Goal: Obtain resource: Obtain resource

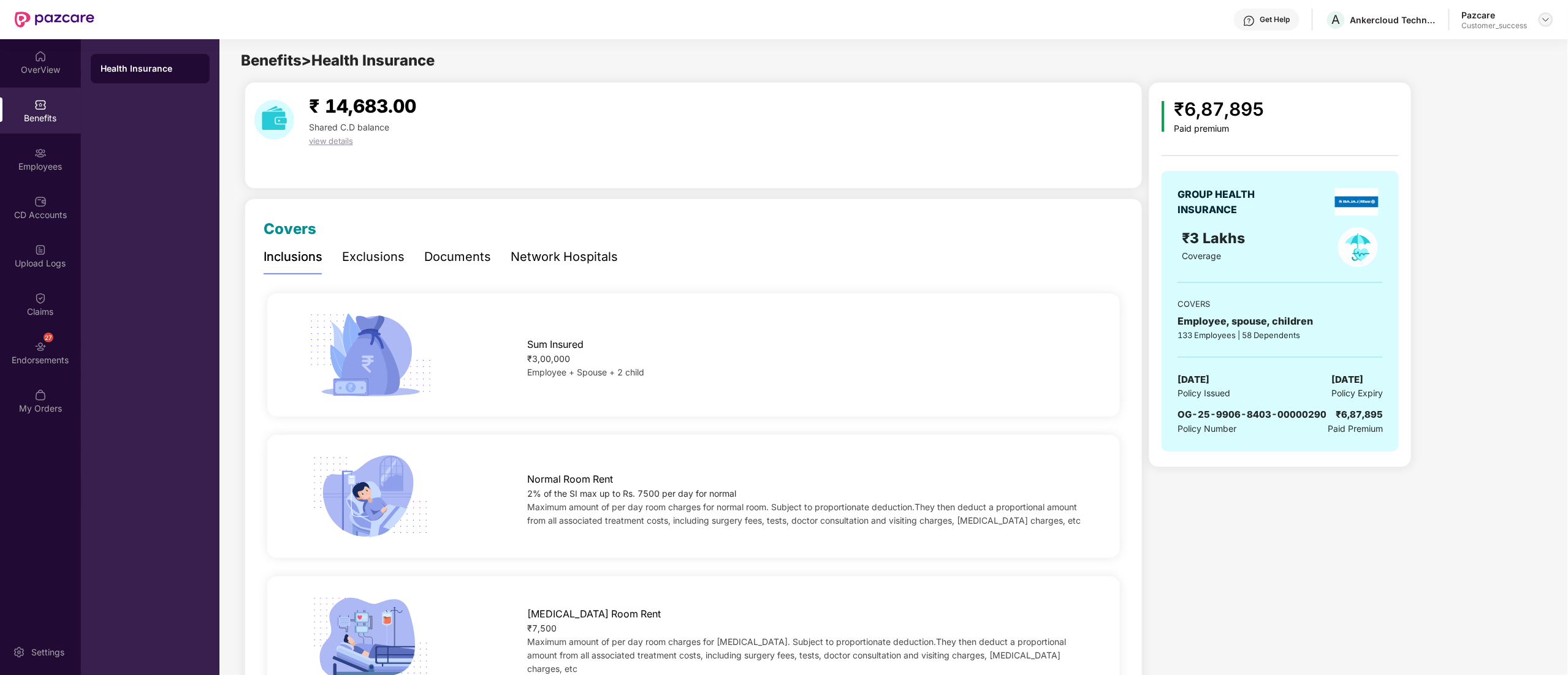
click at [1540, 15] on div at bounding box center [1546, 20] width 15 height 15
click at [1484, 44] on div "Switch to partner view" at bounding box center [1488, 49] width 160 height 24
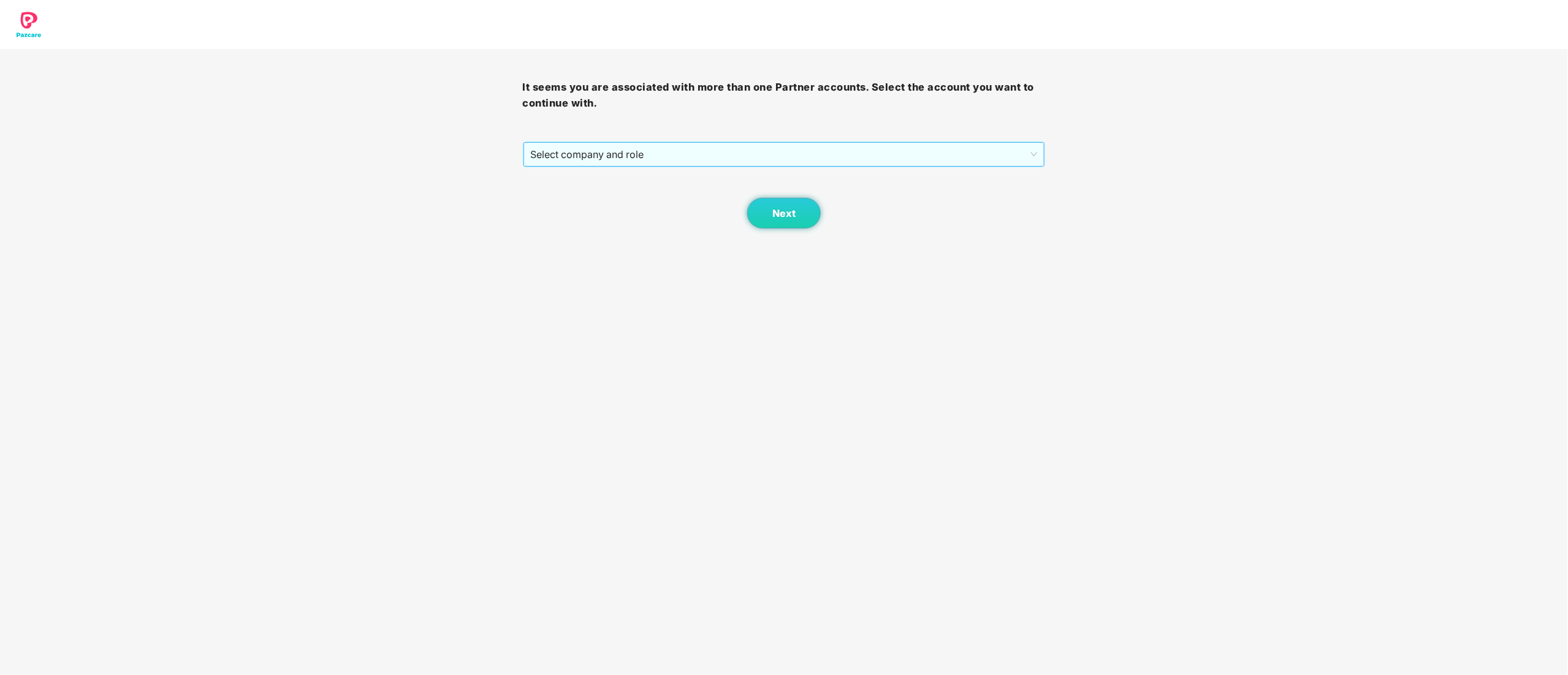
click at [634, 152] on span "Select company and role" at bounding box center [784, 154] width 507 height 23
click at [608, 198] on div "Pazcare - CUSTOMER_SUCCESS" at bounding box center [785, 198] width 508 height 13
click at [796, 211] on button "Next" at bounding box center [784, 213] width 74 height 30
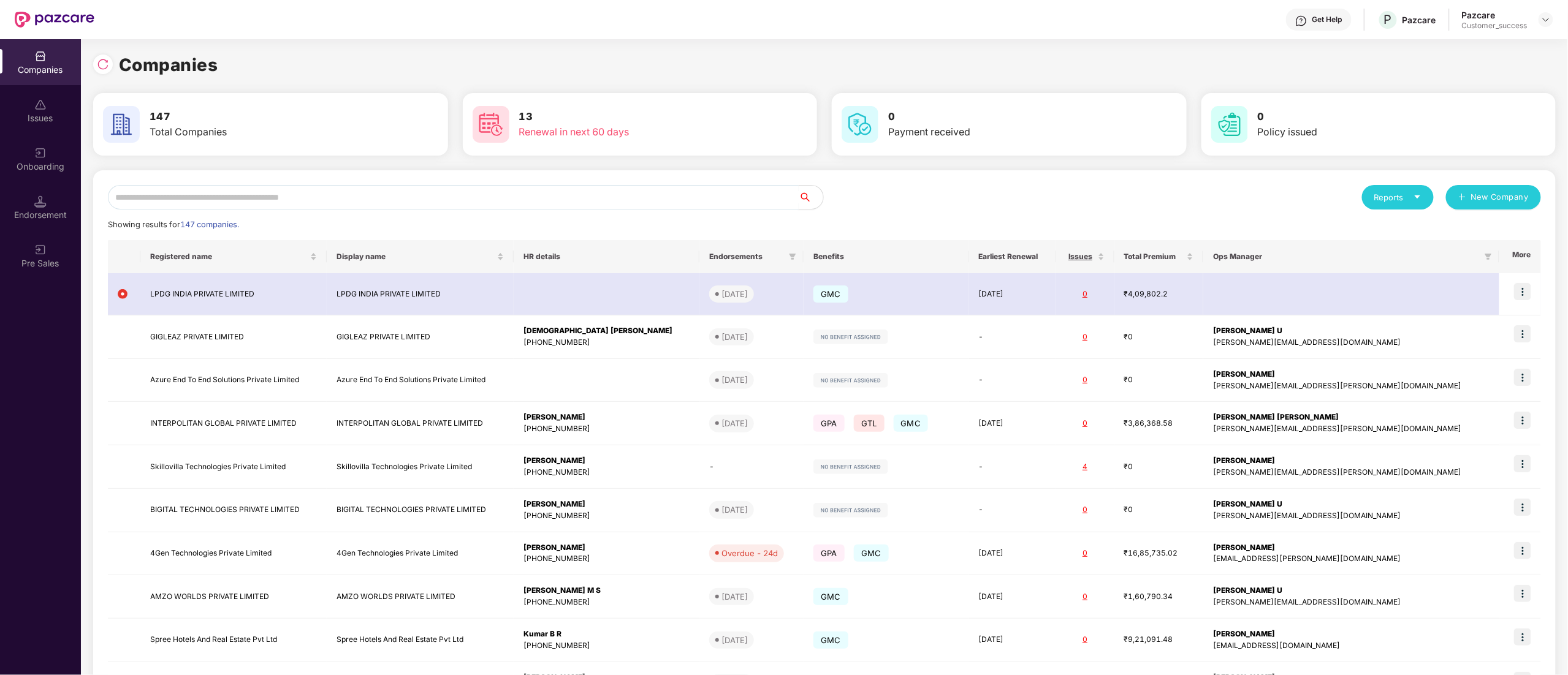
click at [196, 203] on input "text" at bounding box center [453, 197] width 691 height 24
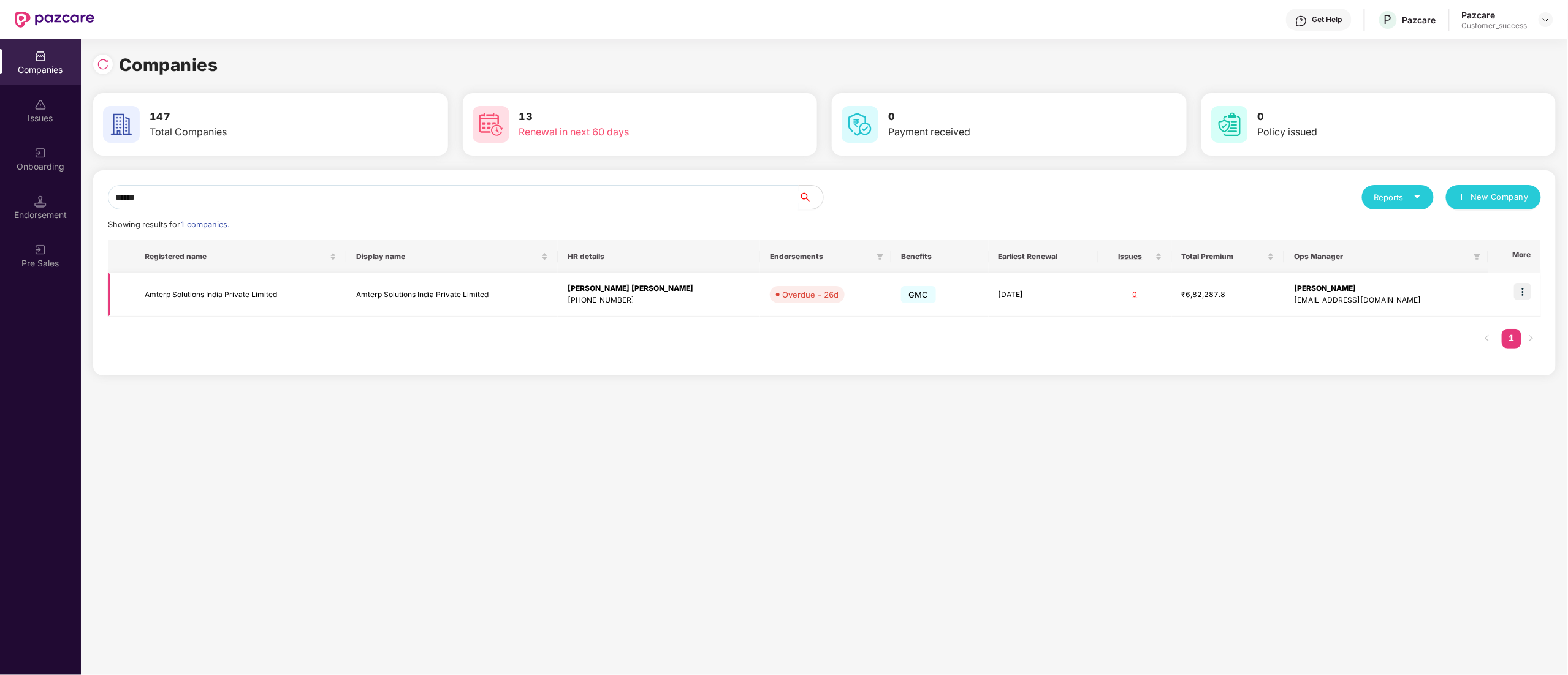
type input "******"
click at [1519, 294] on img at bounding box center [1522, 291] width 17 height 17
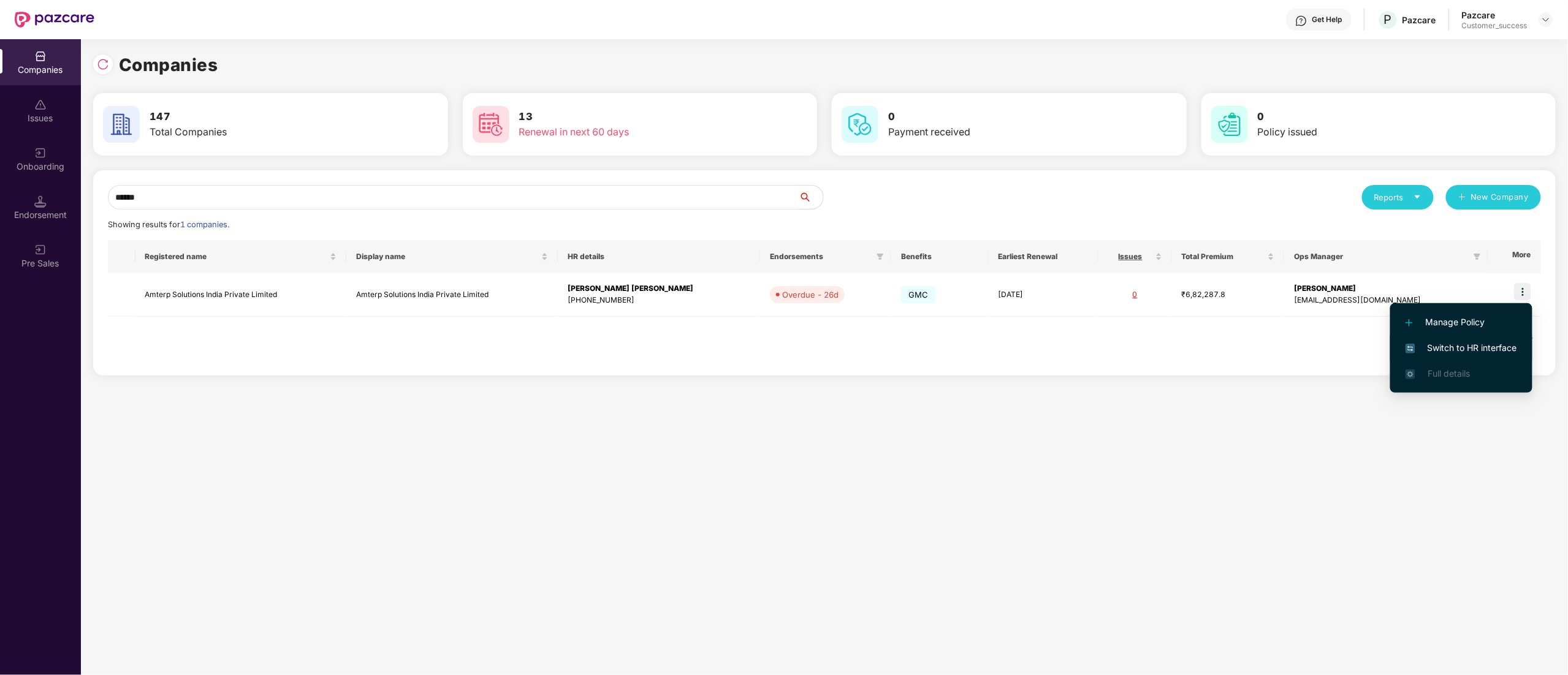
click at [1478, 350] on span "Switch to HR interface" at bounding box center [1461, 348] width 111 height 13
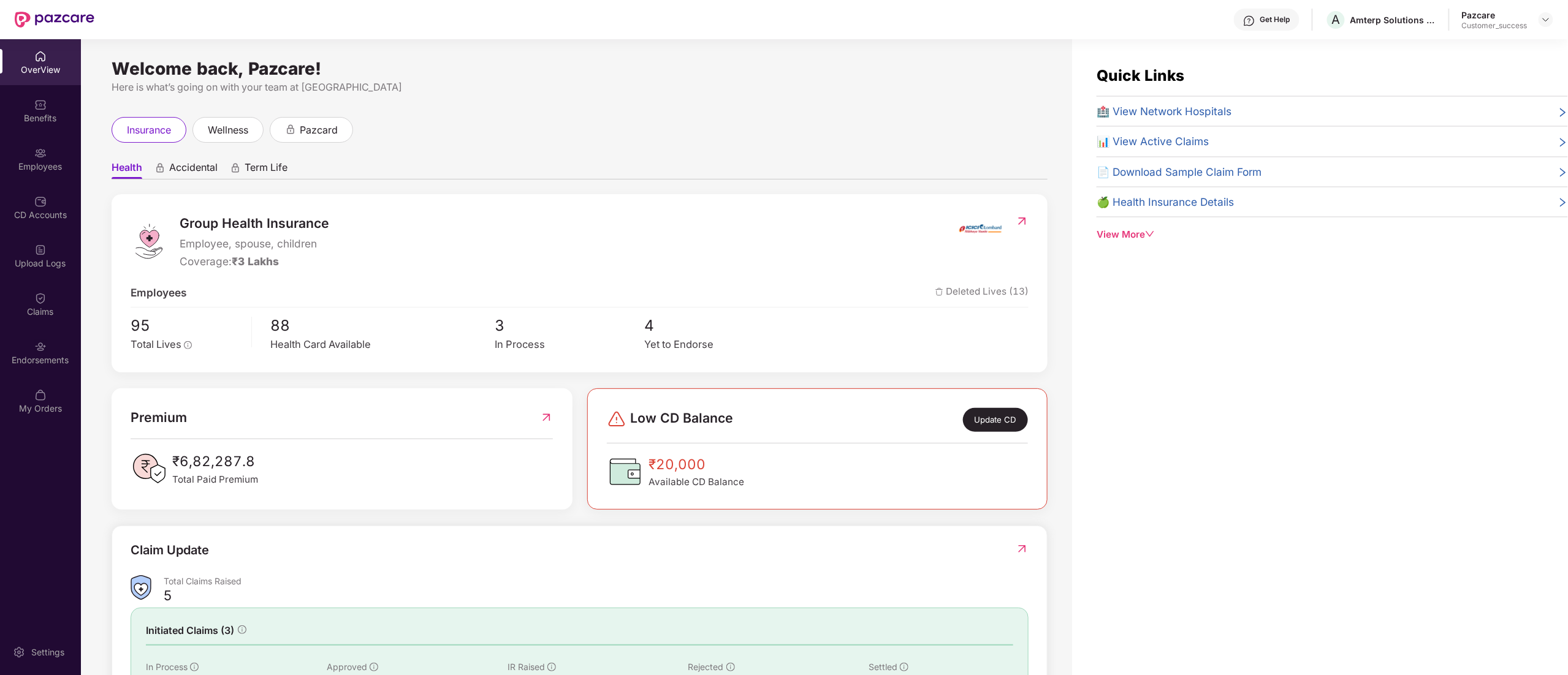
click at [28, 163] on div "Employees" at bounding box center [40, 166] width 81 height 13
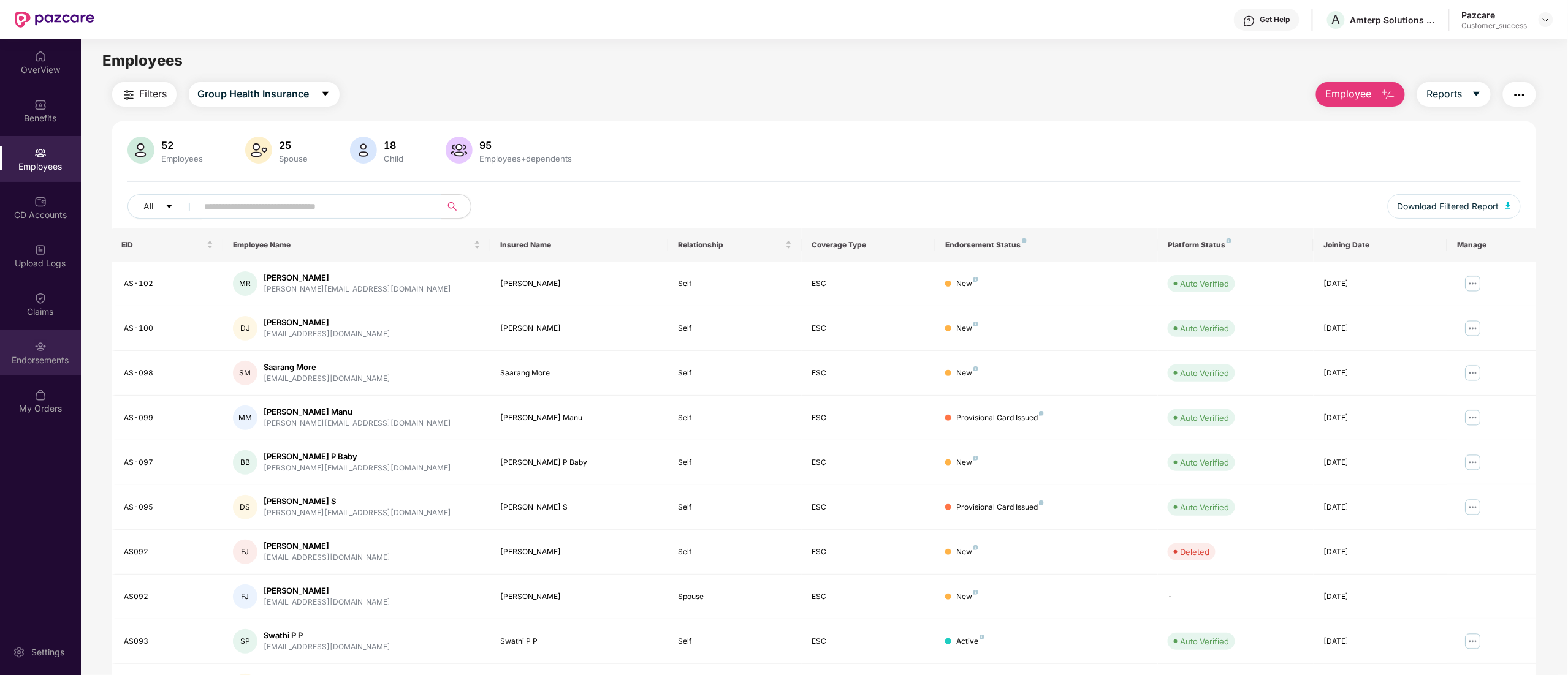
click at [38, 358] on div "Endorsements" at bounding box center [40, 360] width 81 height 13
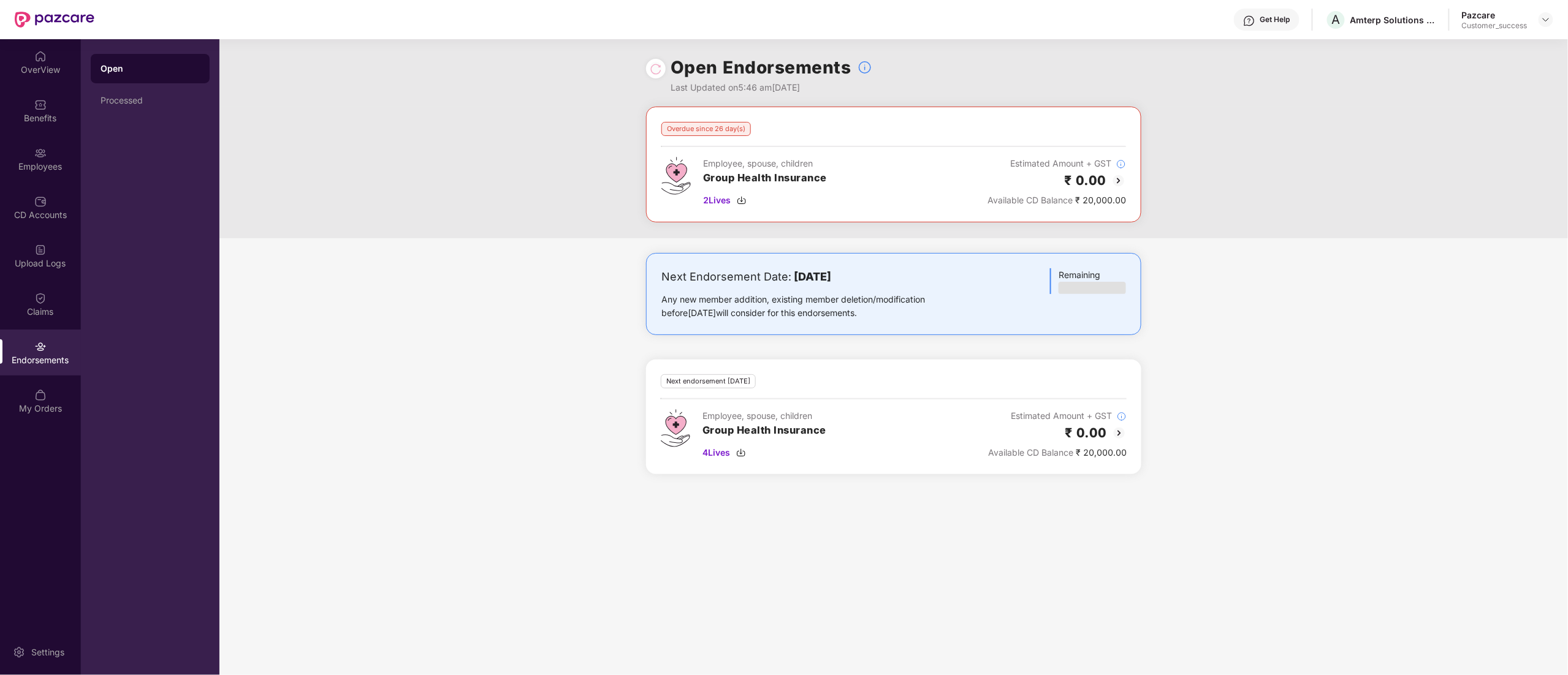
click at [1112, 177] on img at bounding box center [1119, 181] width 15 height 15
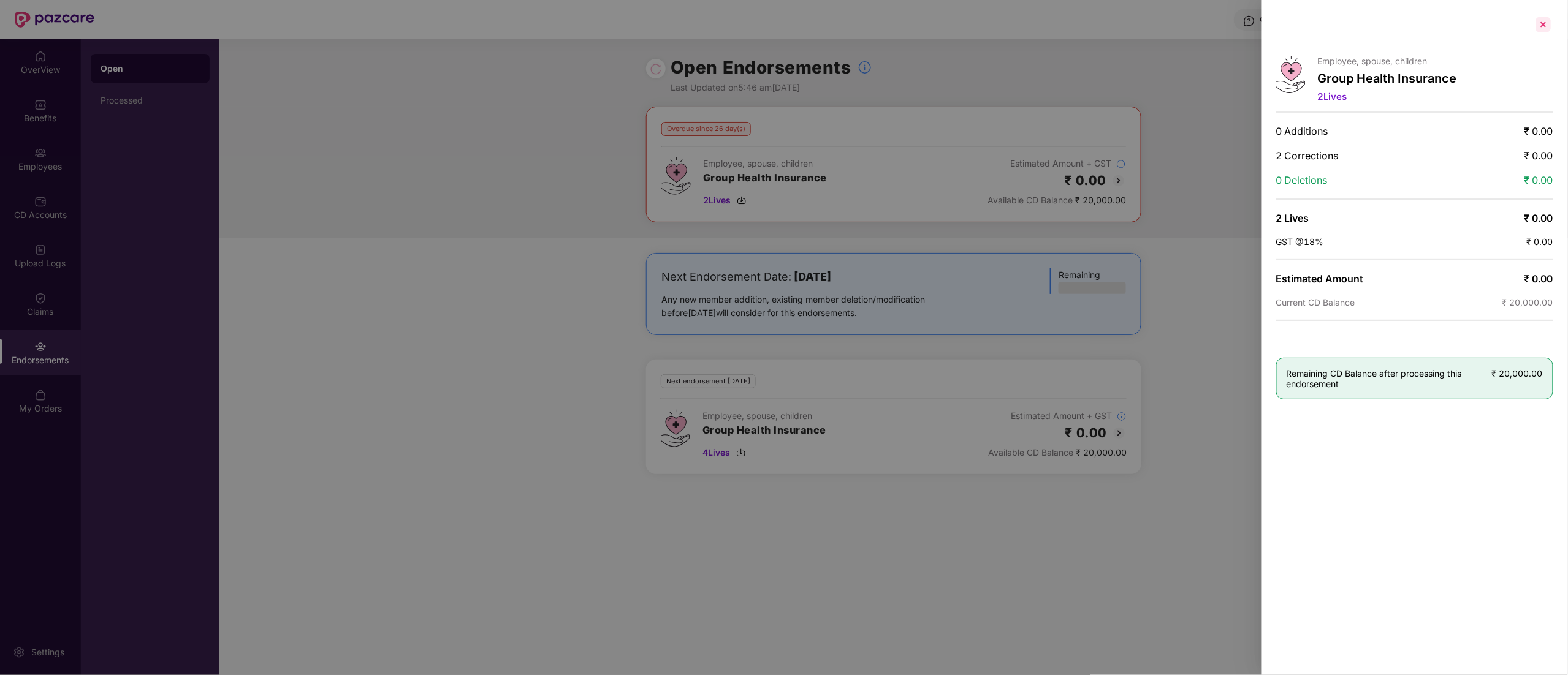
click at [1550, 26] on div at bounding box center [1544, 24] width 20 height 20
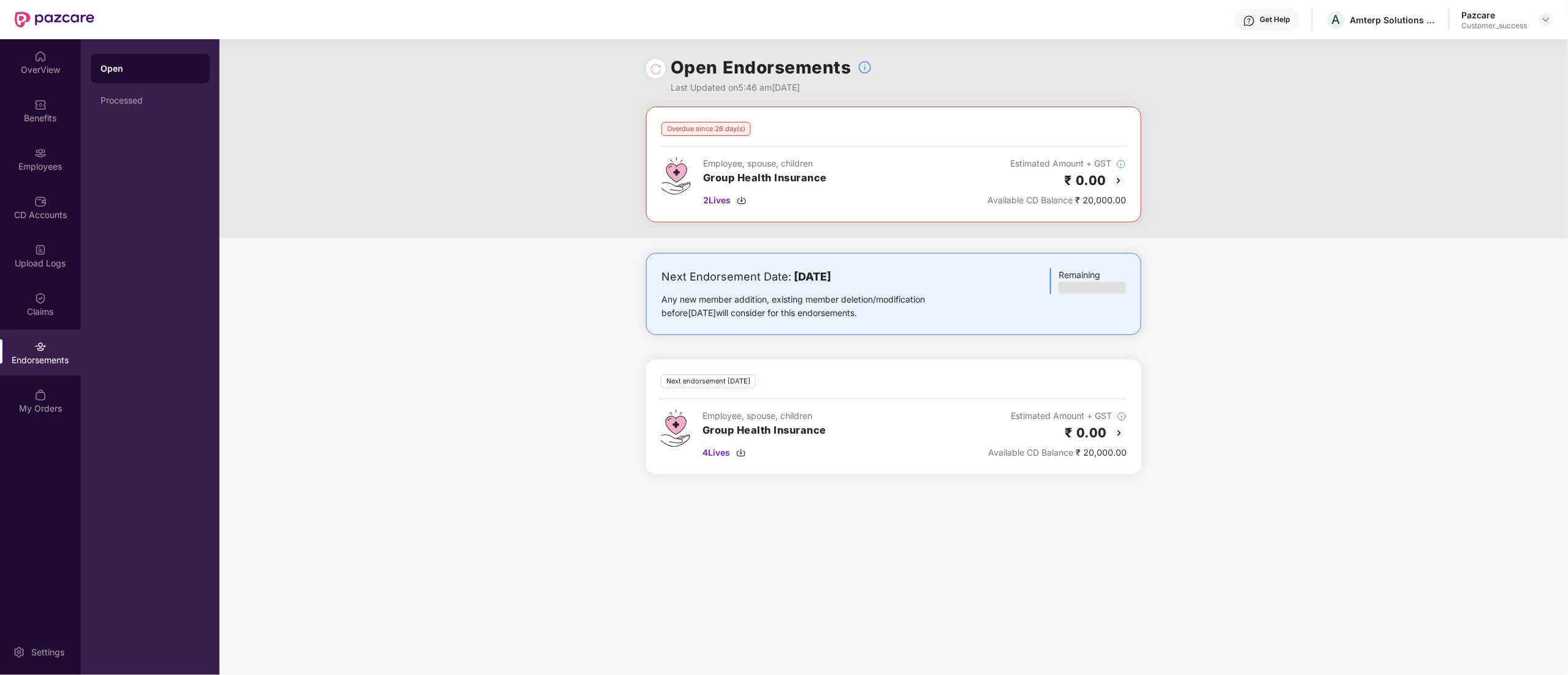
click at [1114, 432] on img at bounding box center [1119, 433] width 15 height 15
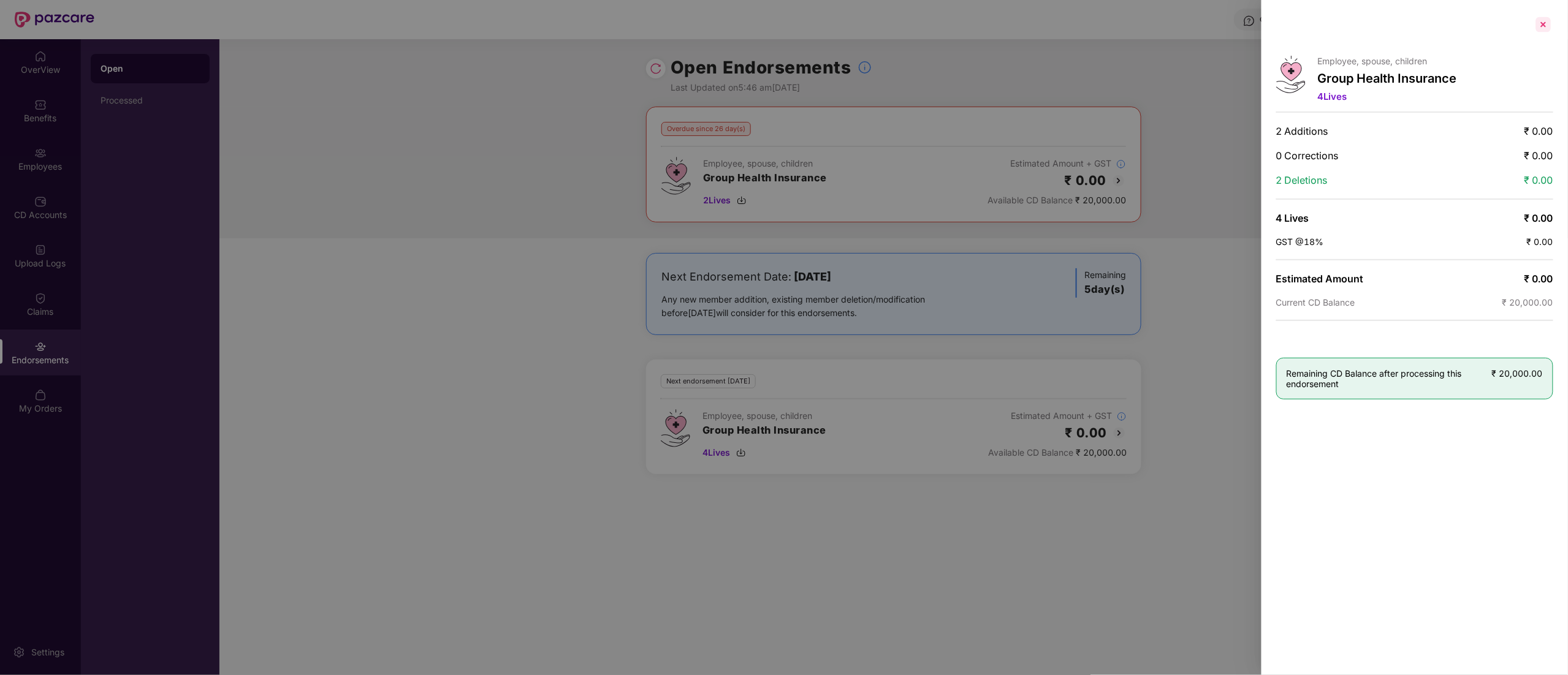
click at [1541, 26] on div at bounding box center [1544, 24] width 20 height 20
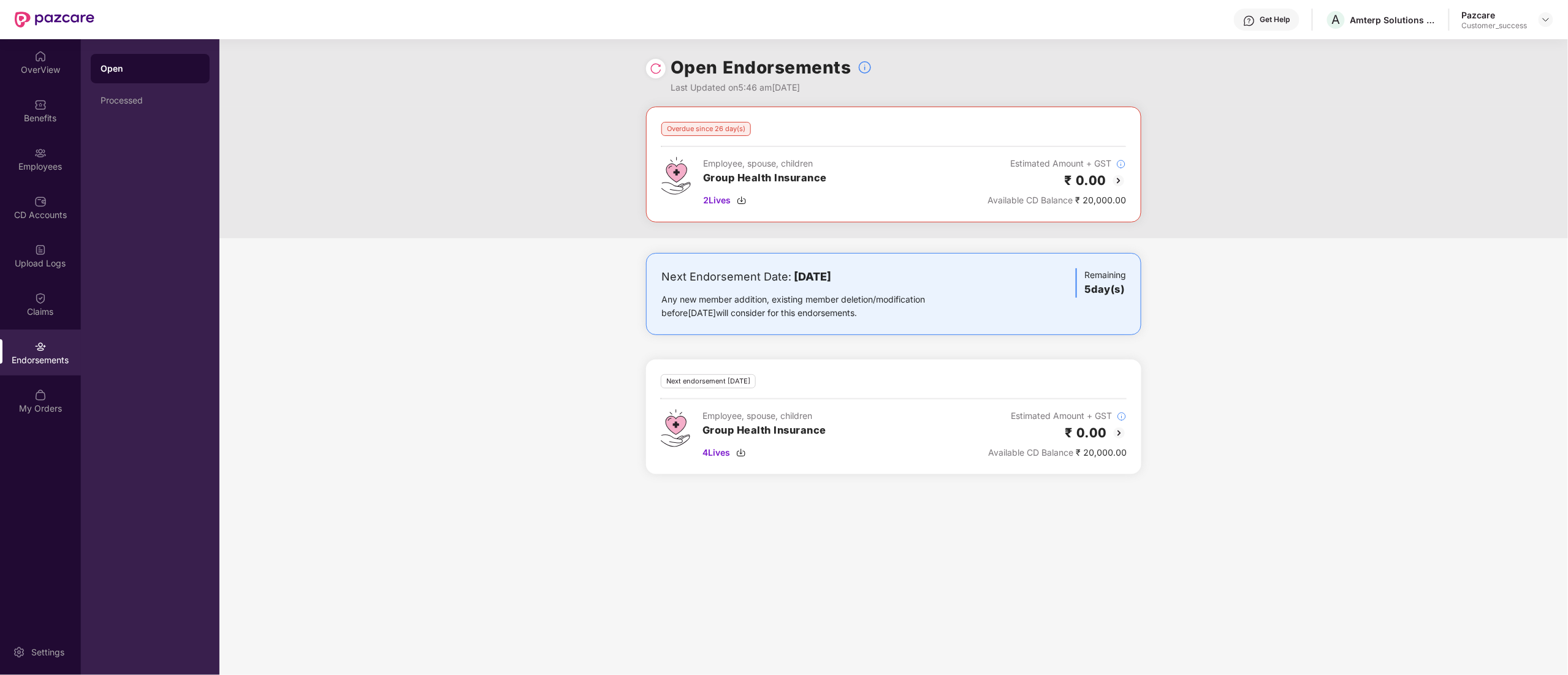
click at [1113, 428] on img at bounding box center [1119, 433] width 15 height 15
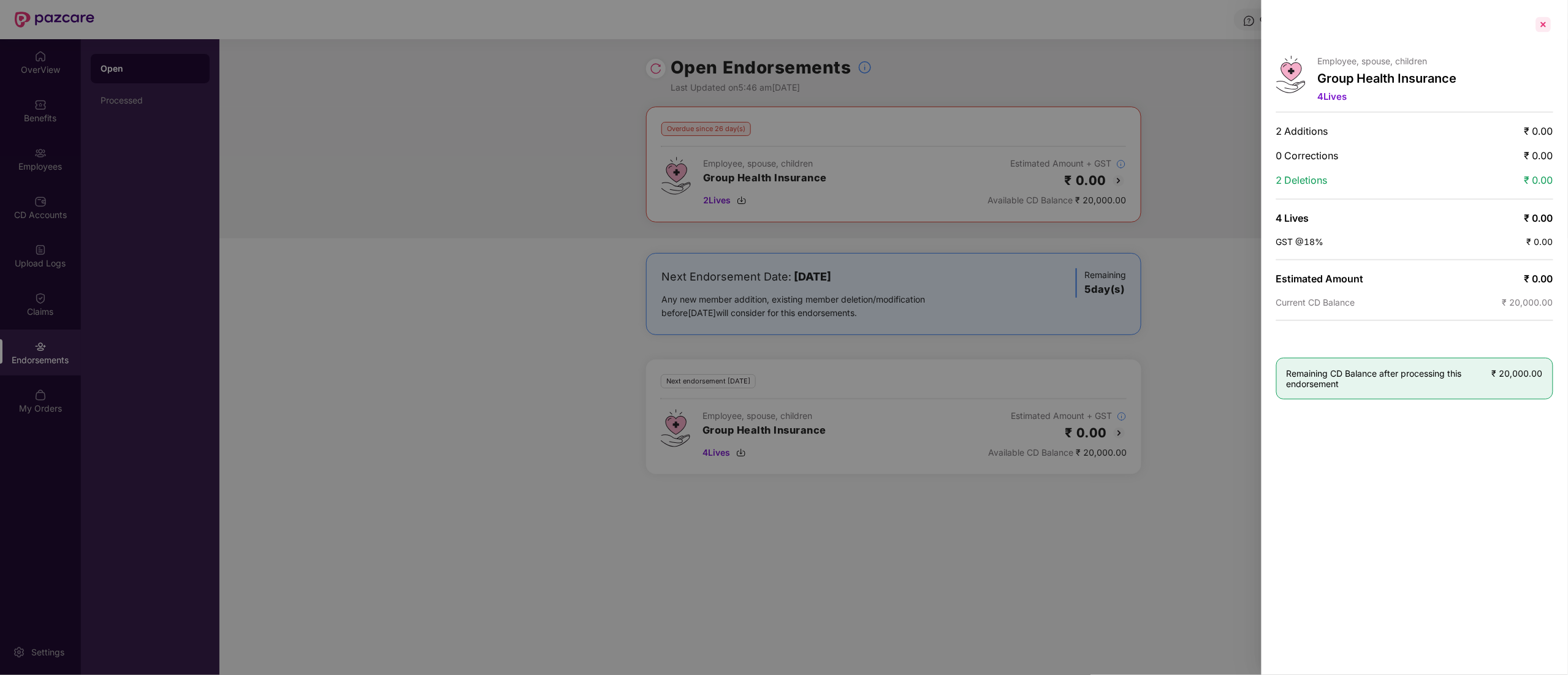
click at [1545, 21] on div at bounding box center [1544, 24] width 20 height 20
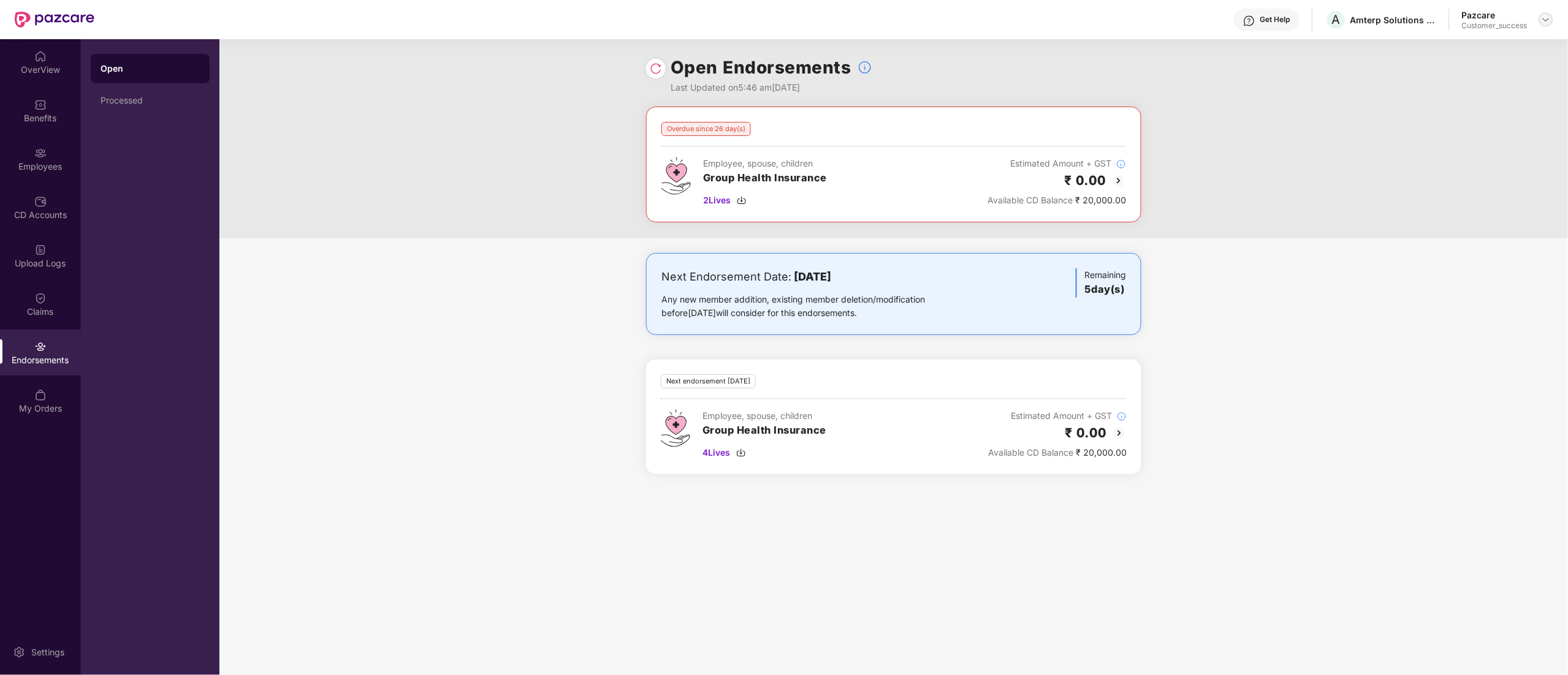
click at [1545, 13] on div at bounding box center [1546, 20] width 15 height 15
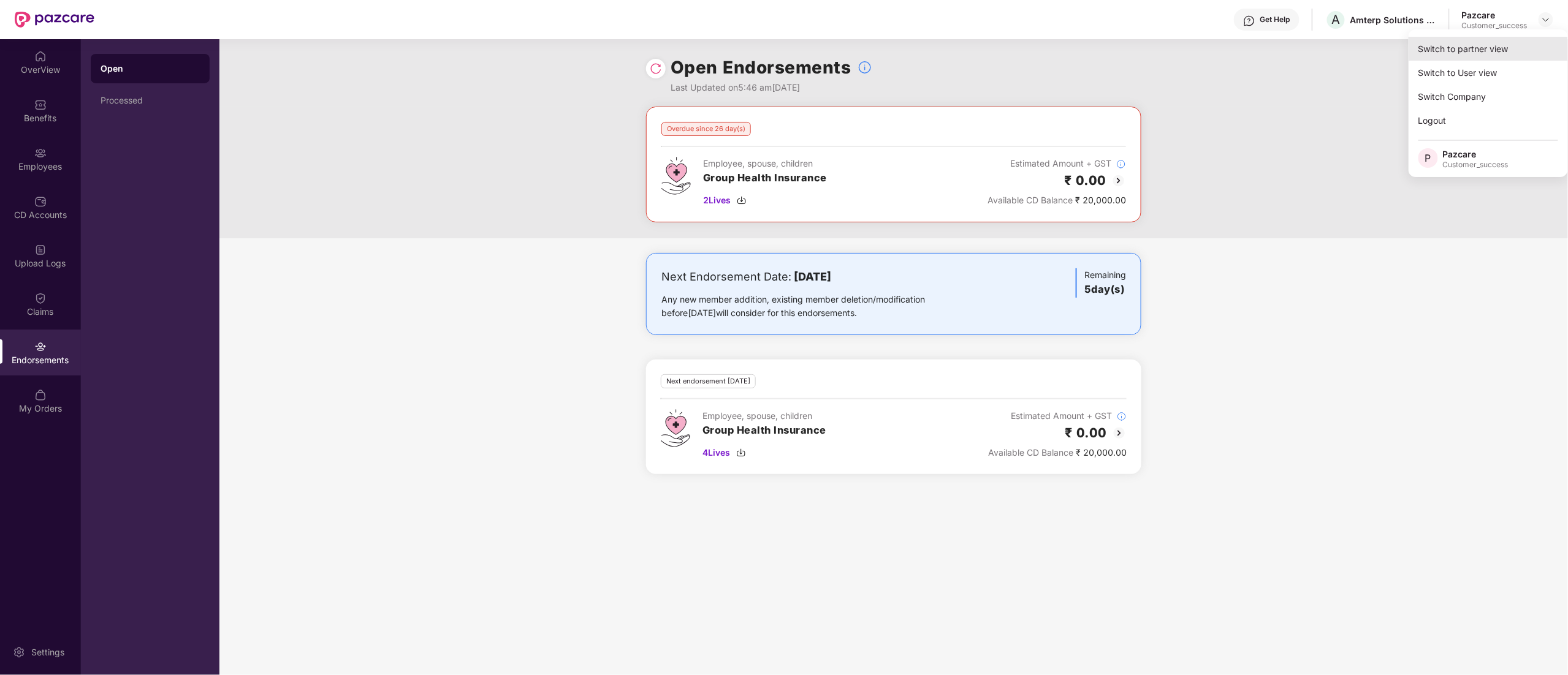
click at [1455, 42] on div "Switch to partner view" at bounding box center [1488, 49] width 160 height 24
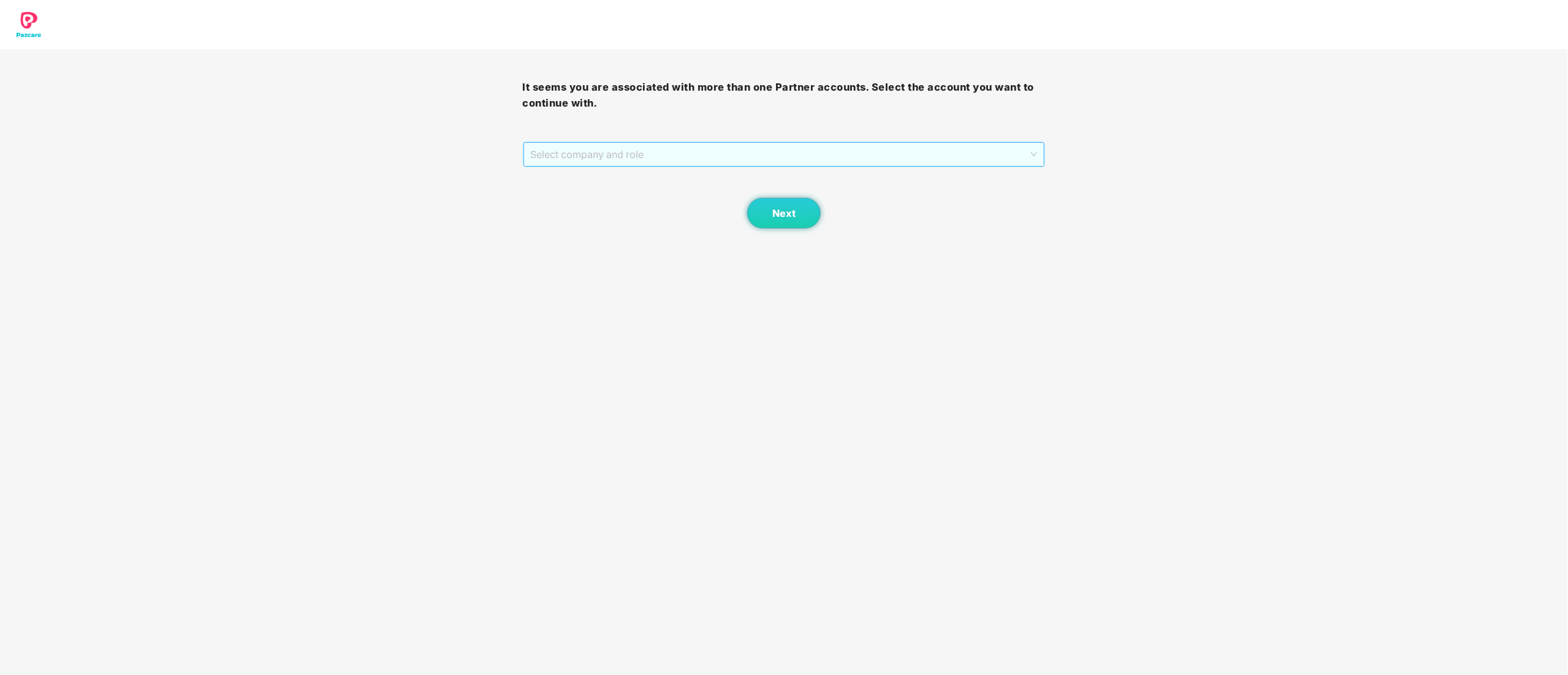
click at [550, 156] on span "Select company and role" at bounding box center [784, 154] width 507 height 23
click at [569, 190] on div "Pazcare - CUSTOMER_SUCCESS" at bounding box center [785, 198] width 523 height 20
click at [782, 208] on span "Next" at bounding box center [784, 214] width 23 height 12
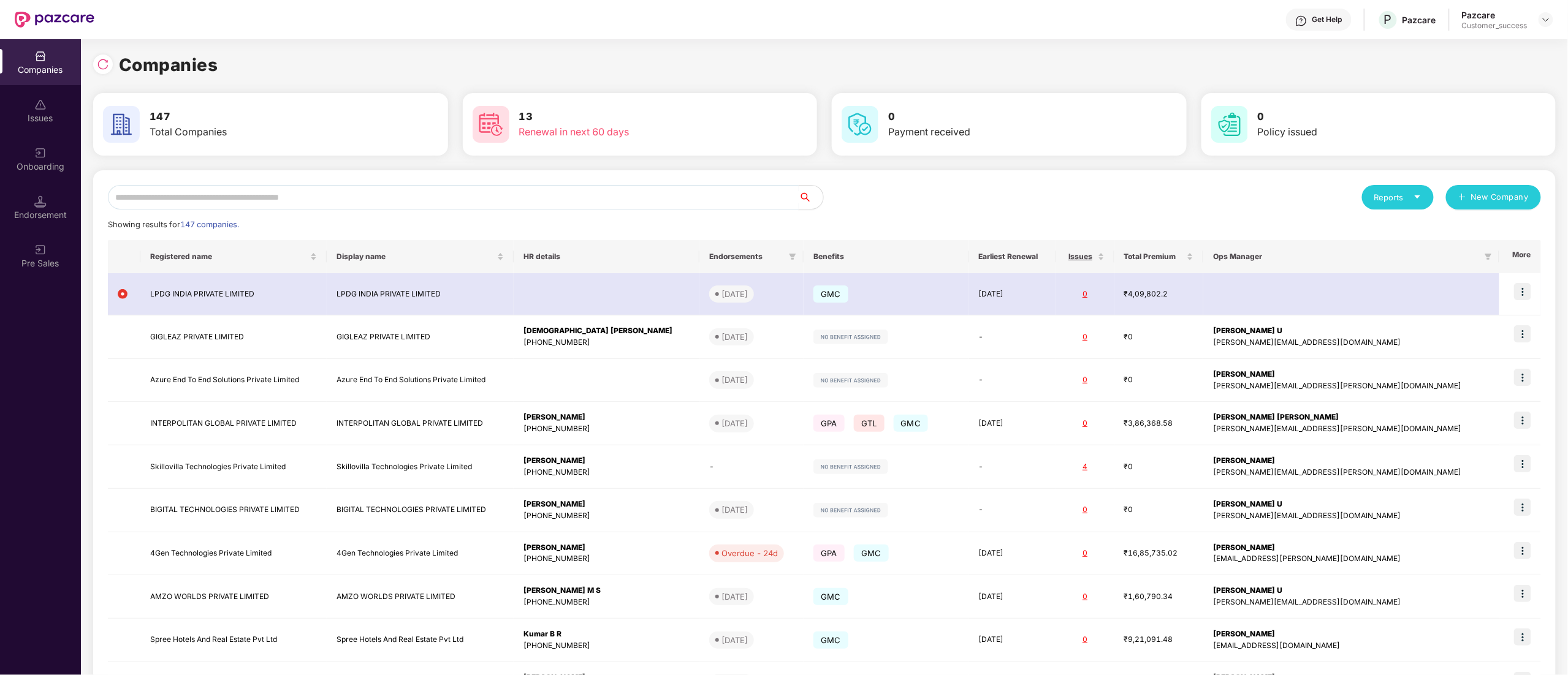
click at [200, 208] on input "text" at bounding box center [453, 197] width 691 height 24
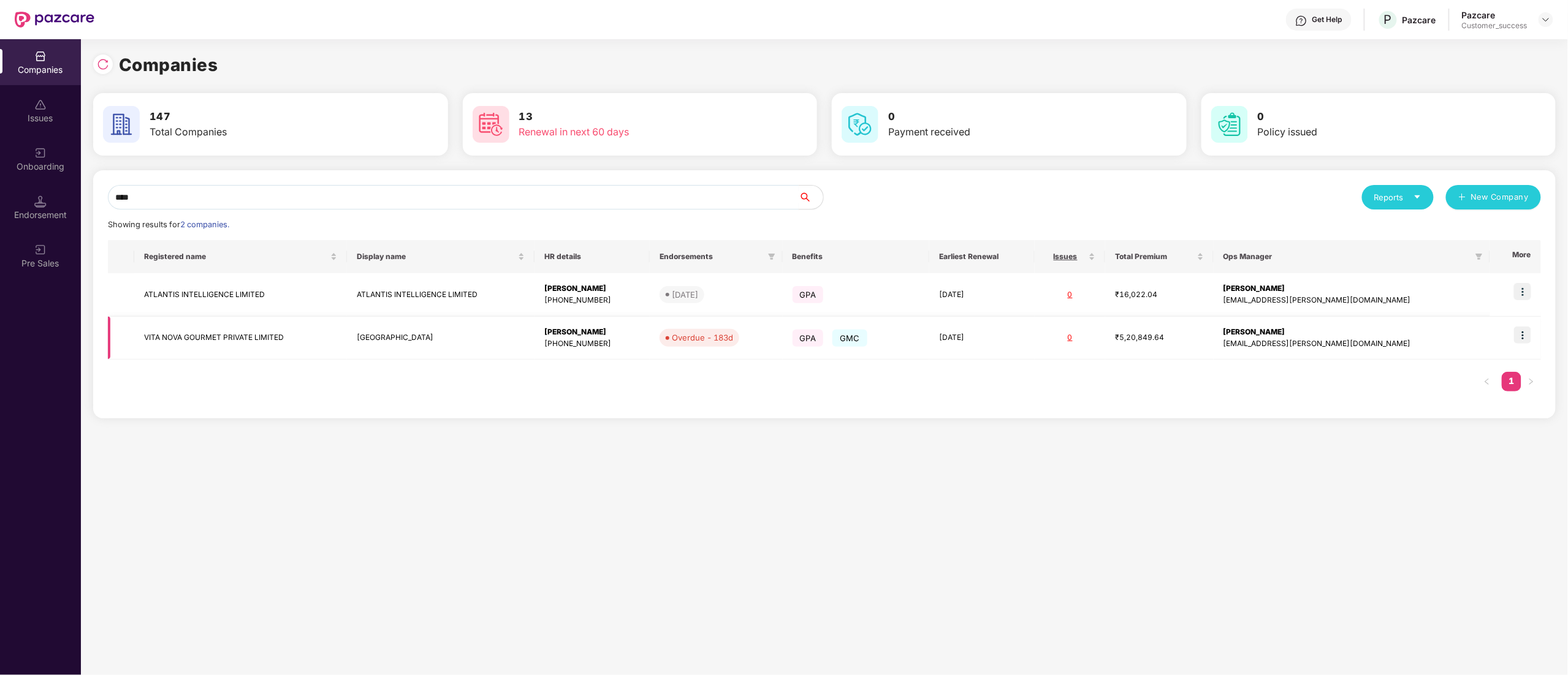
type input "****"
click at [1523, 334] on img at bounding box center [1522, 335] width 17 height 17
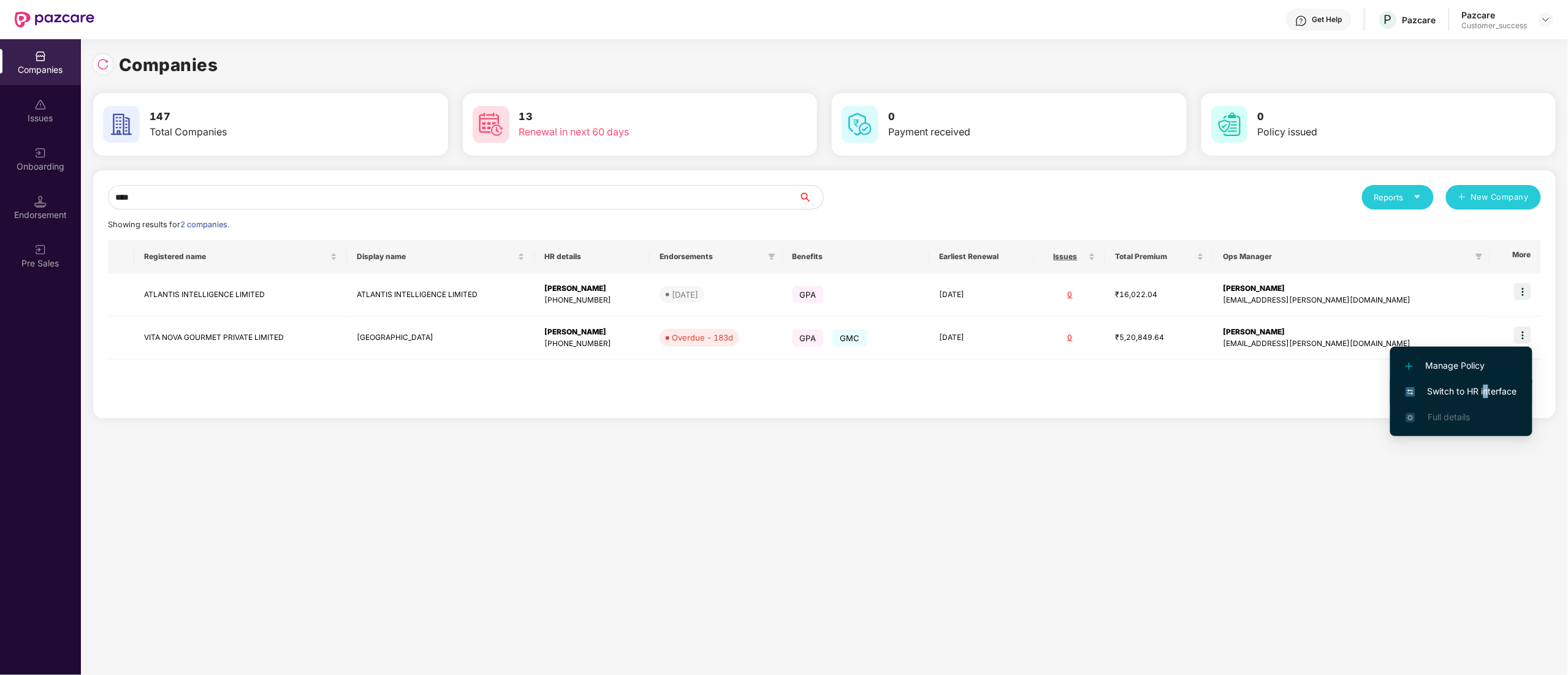
click at [1487, 390] on span "Switch to HR interface" at bounding box center [1461, 392] width 111 height 13
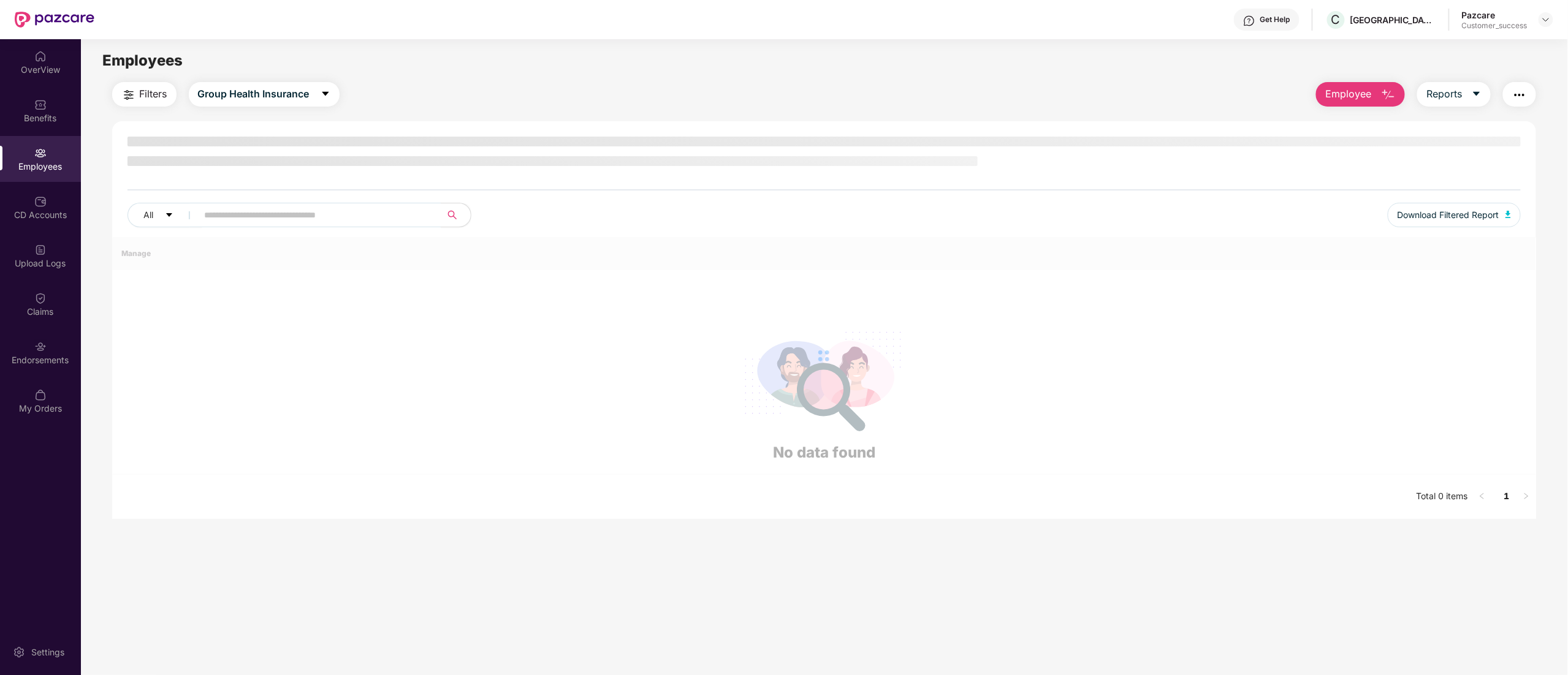
click at [28, 158] on div "Employees" at bounding box center [40, 159] width 81 height 46
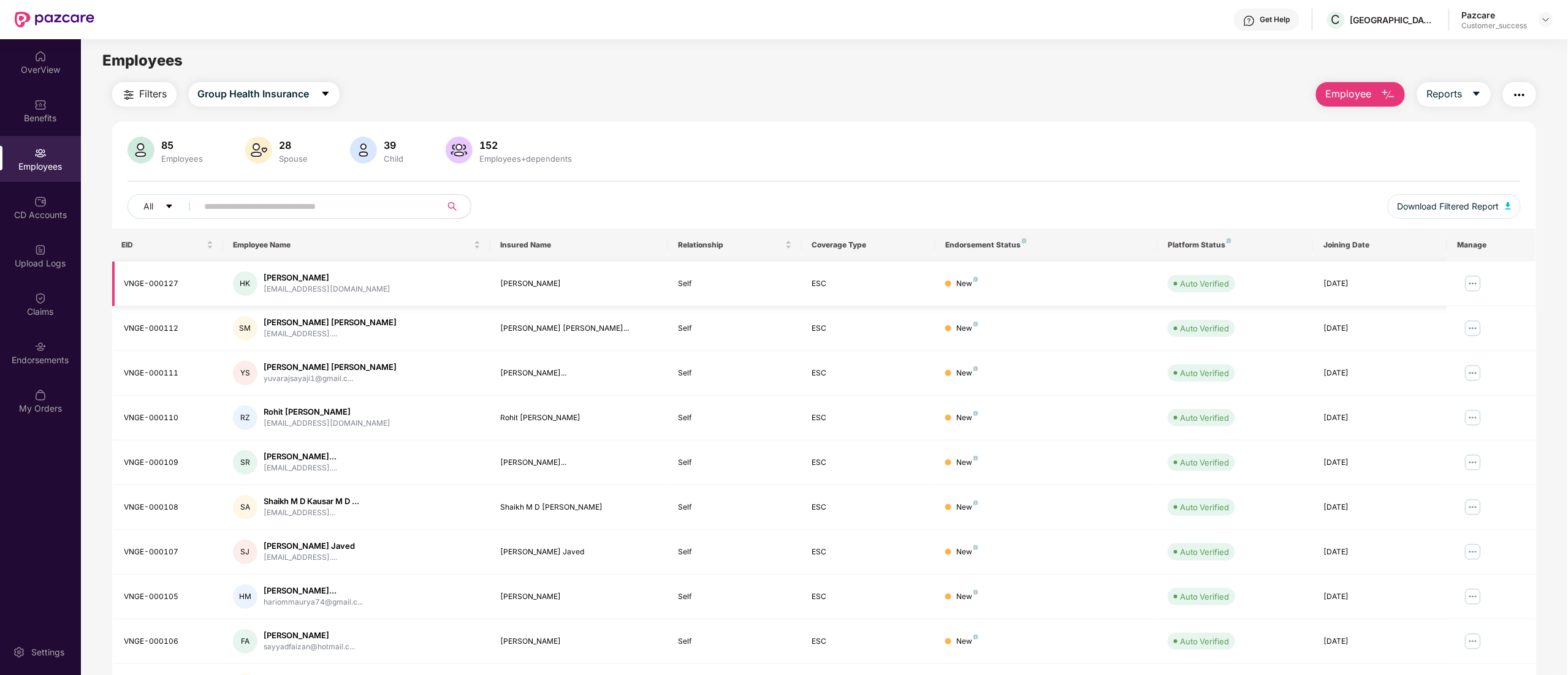
click at [1476, 283] on img at bounding box center [1473, 283] width 20 height 20
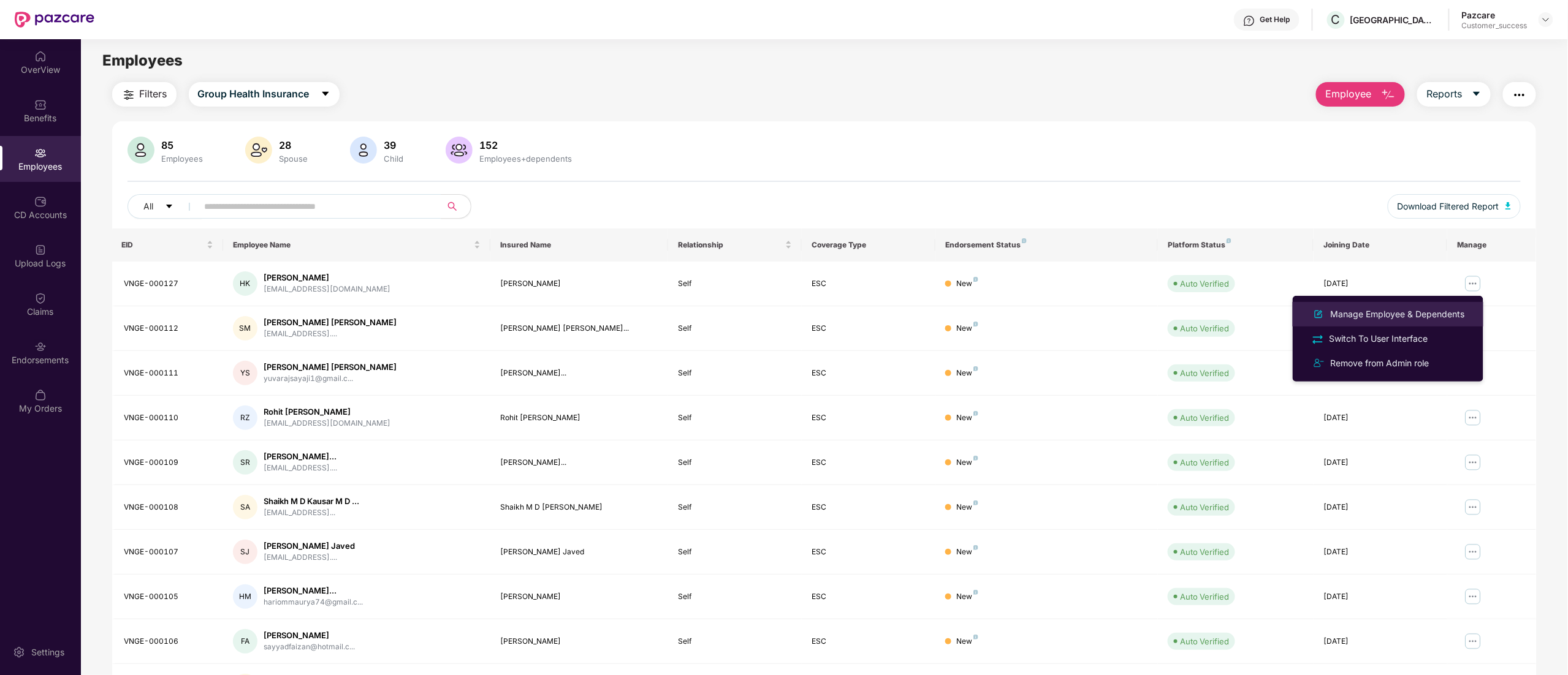
click at [1379, 311] on div "Manage Employee & Dependents" at bounding box center [1398, 314] width 139 height 13
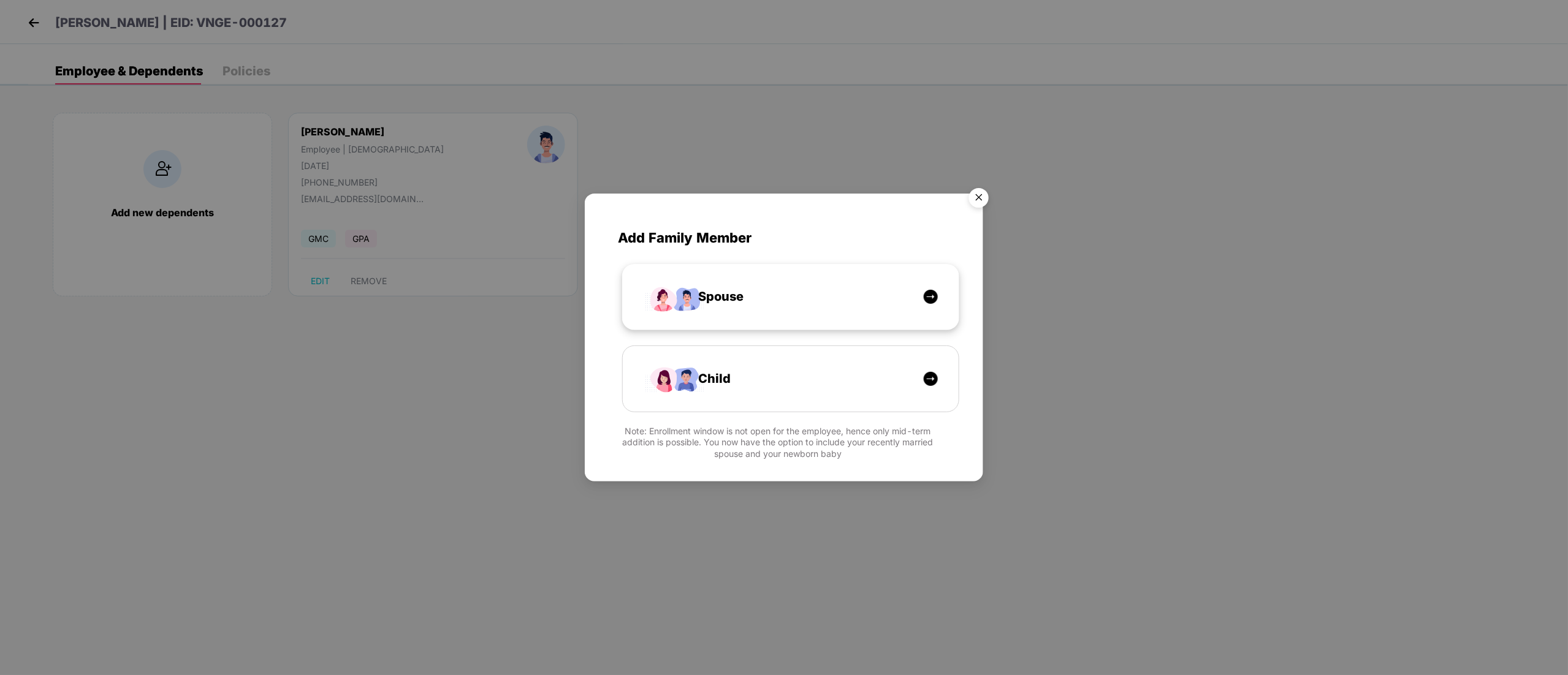
click at [740, 306] on span "Spouse" at bounding box center [707, 297] width 73 height 19
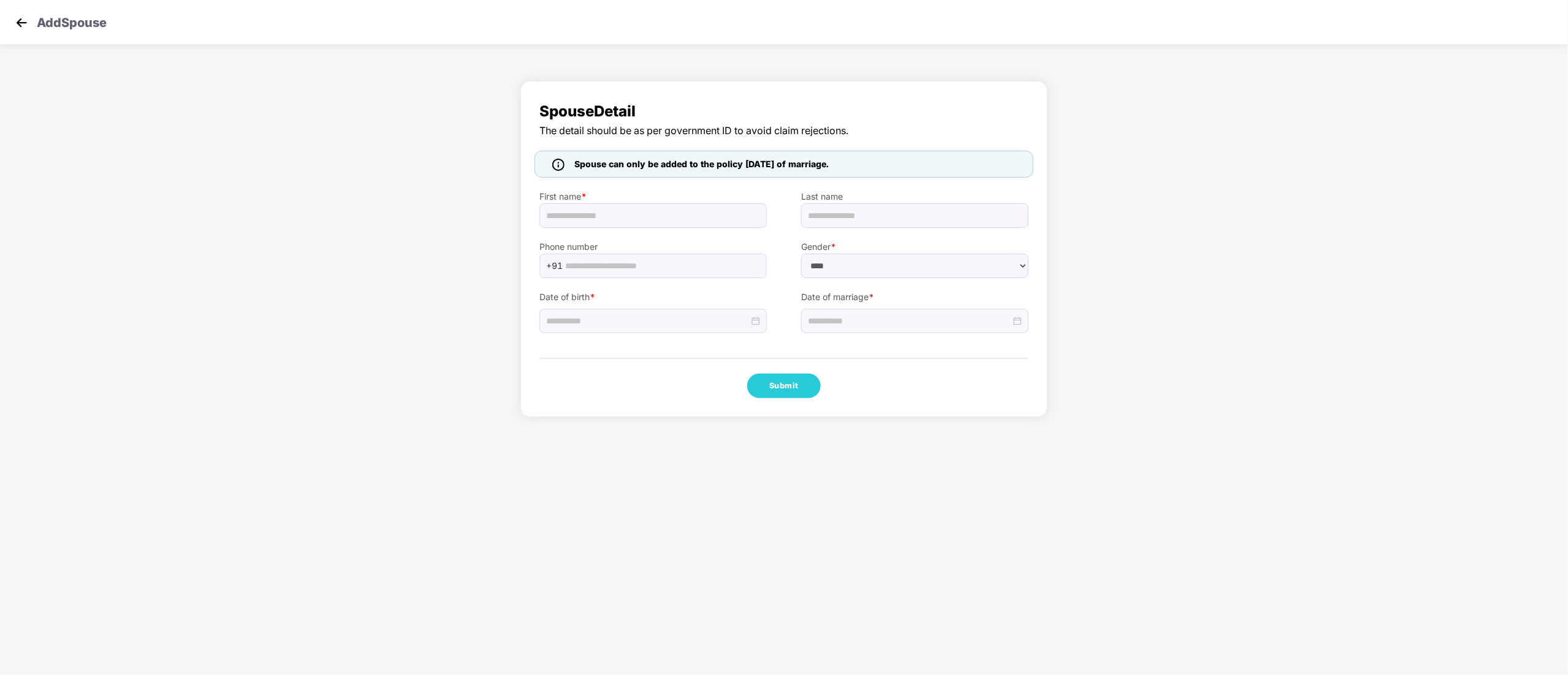
select select "******"
click at [602, 222] on input "text" at bounding box center [653, 215] width 228 height 24
paste input "********"
type input "********"
click at [594, 320] on input at bounding box center [648, 321] width 203 height 13
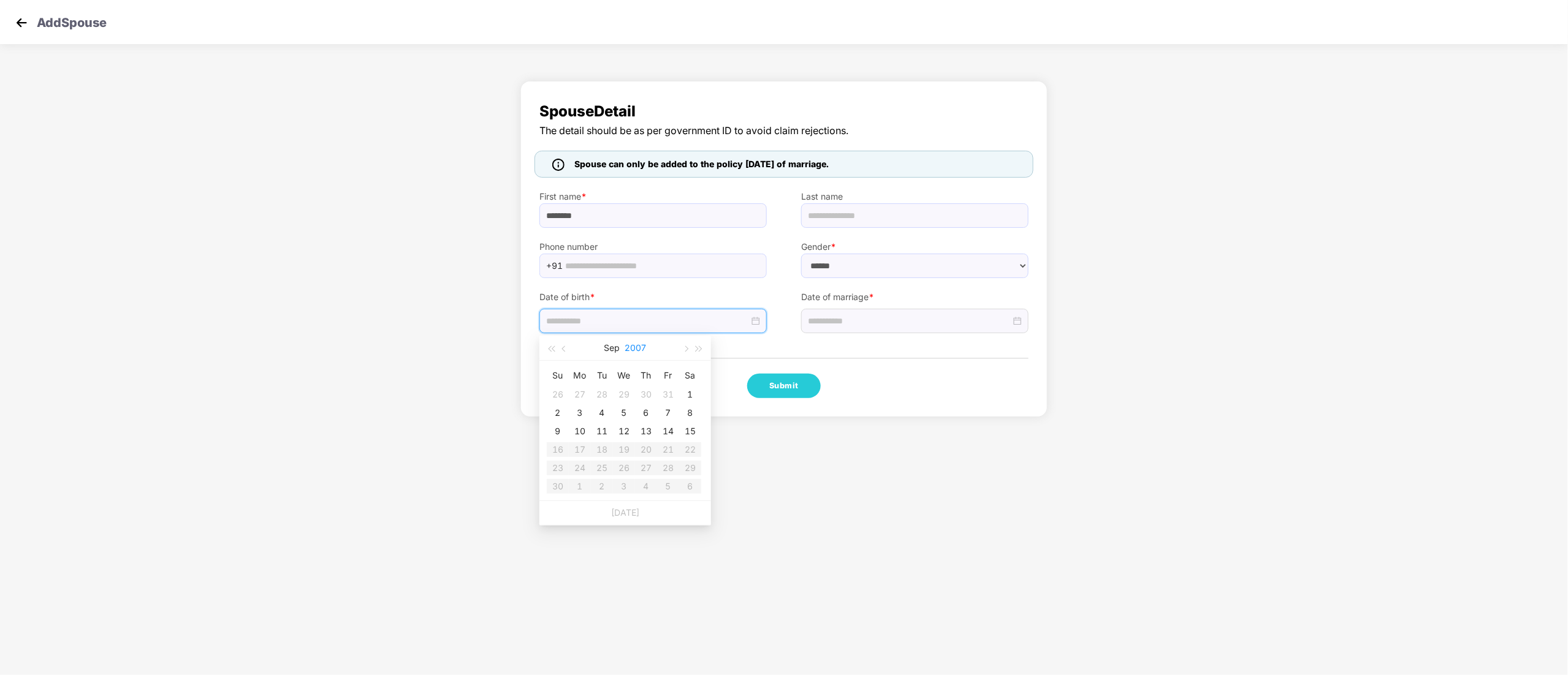
click at [639, 345] on button "2007" at bounding box center [636, 347] width 22 height 24
click at [550, 350] on span "button" at bounding box center [551, 349] width 6 height 6
type input "**********"
click at [576, 499] on div "1998" at bounding box center [571, 502] width 37 height 15
type input "**********"
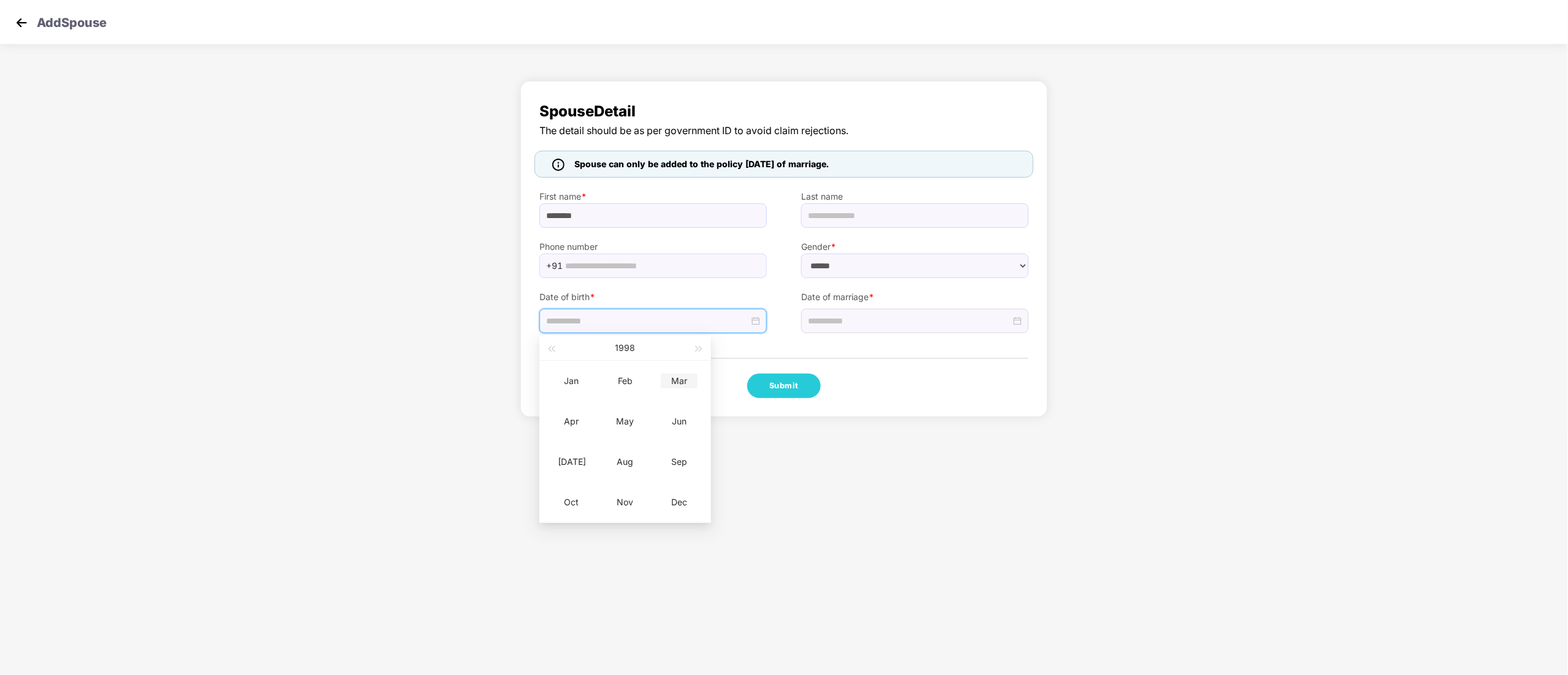
click at [677, 379] on div "Mar" at bounding box center [679, 381] width 37 height 15
type input "**********"
click at [631, 392] on td "4" at bounding box center [623, 394] width 22 height 18
click at [838, 313] on div at bounding box center [914, 320] width 228 height 24
type input "**********"
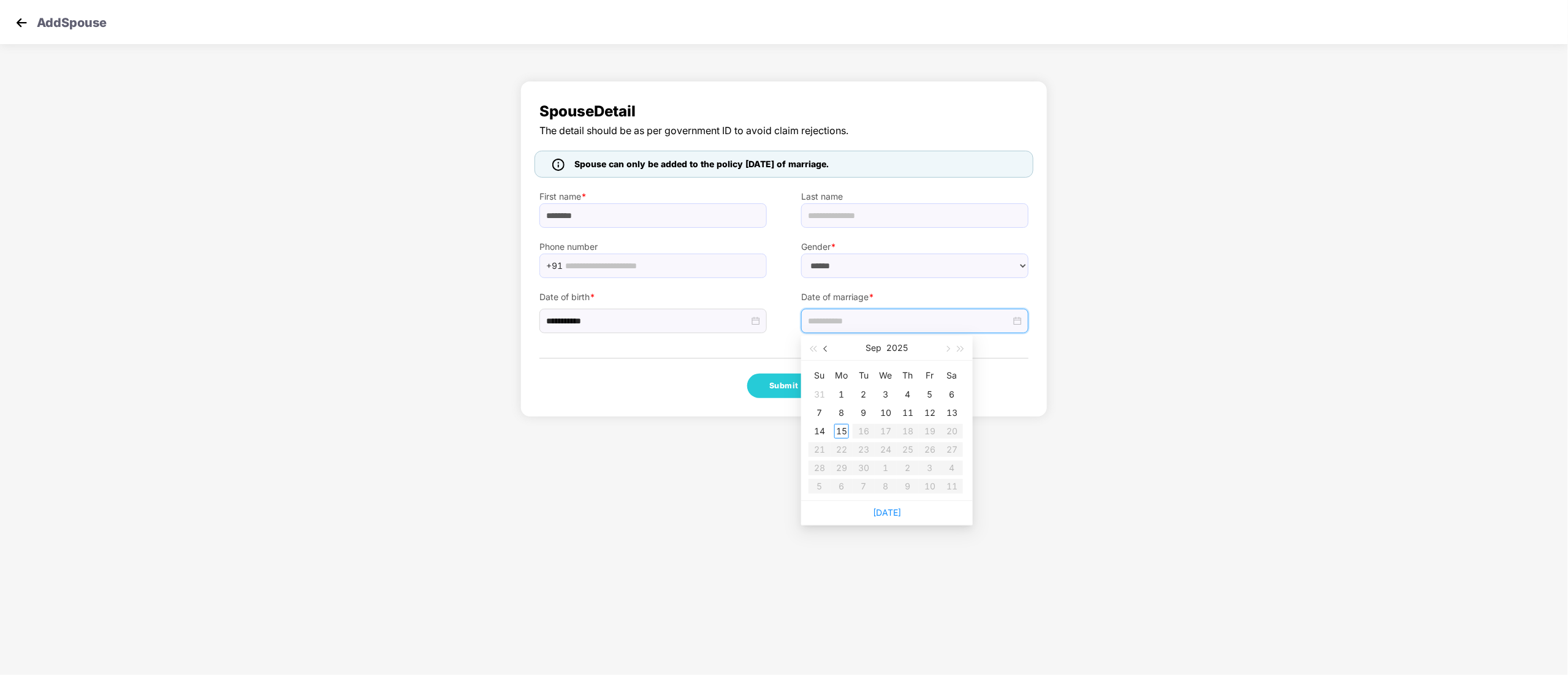
click at [827, 352] on button "button" at bounding box center [826, 347] width 13 height 24
type input "**********"
click at [838, 450] on div "18" at bounding box center [842, 450] width 15 height 15
click at [786, 382] on button "Submit" at bounding box center [784, 386] width 74 height 24
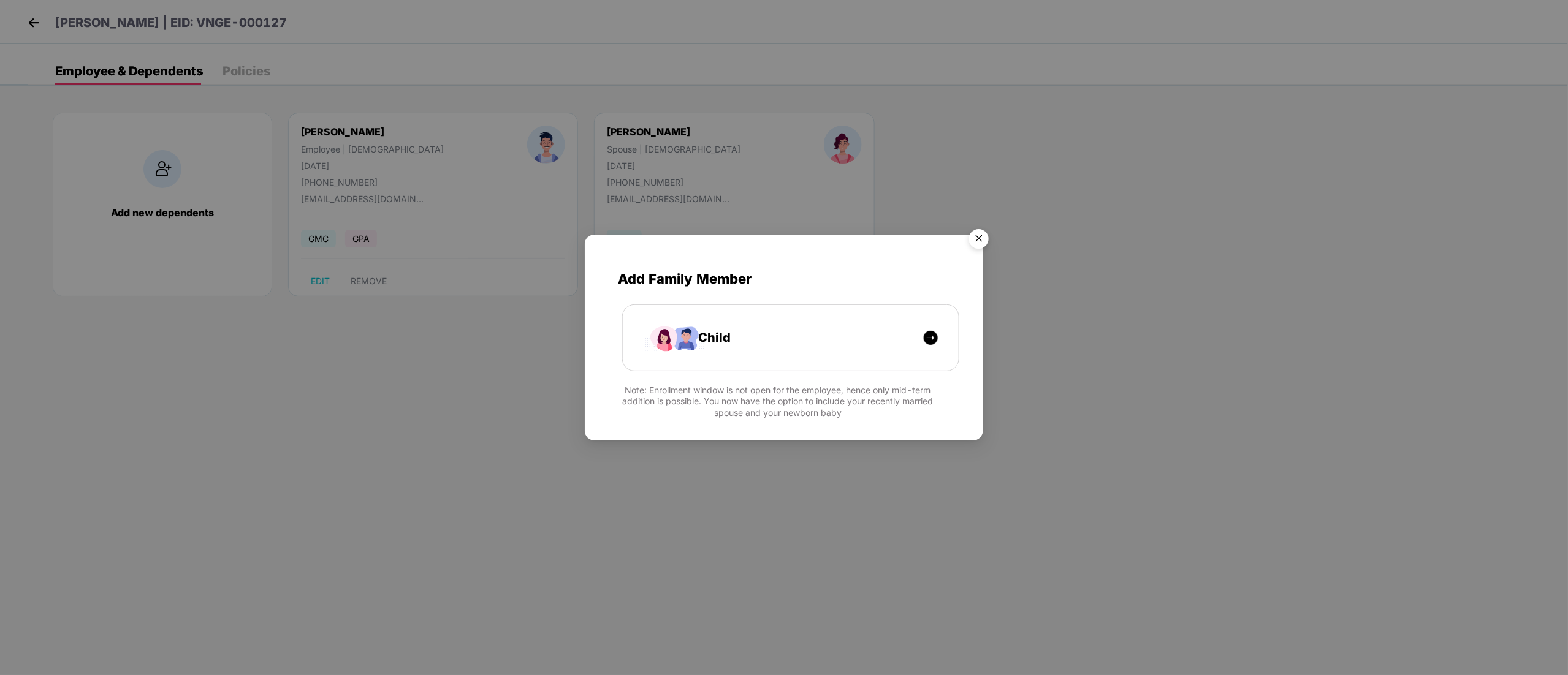
click at [989, 231] on img "Close" at bounding box center [979, 241] width 34 height 34
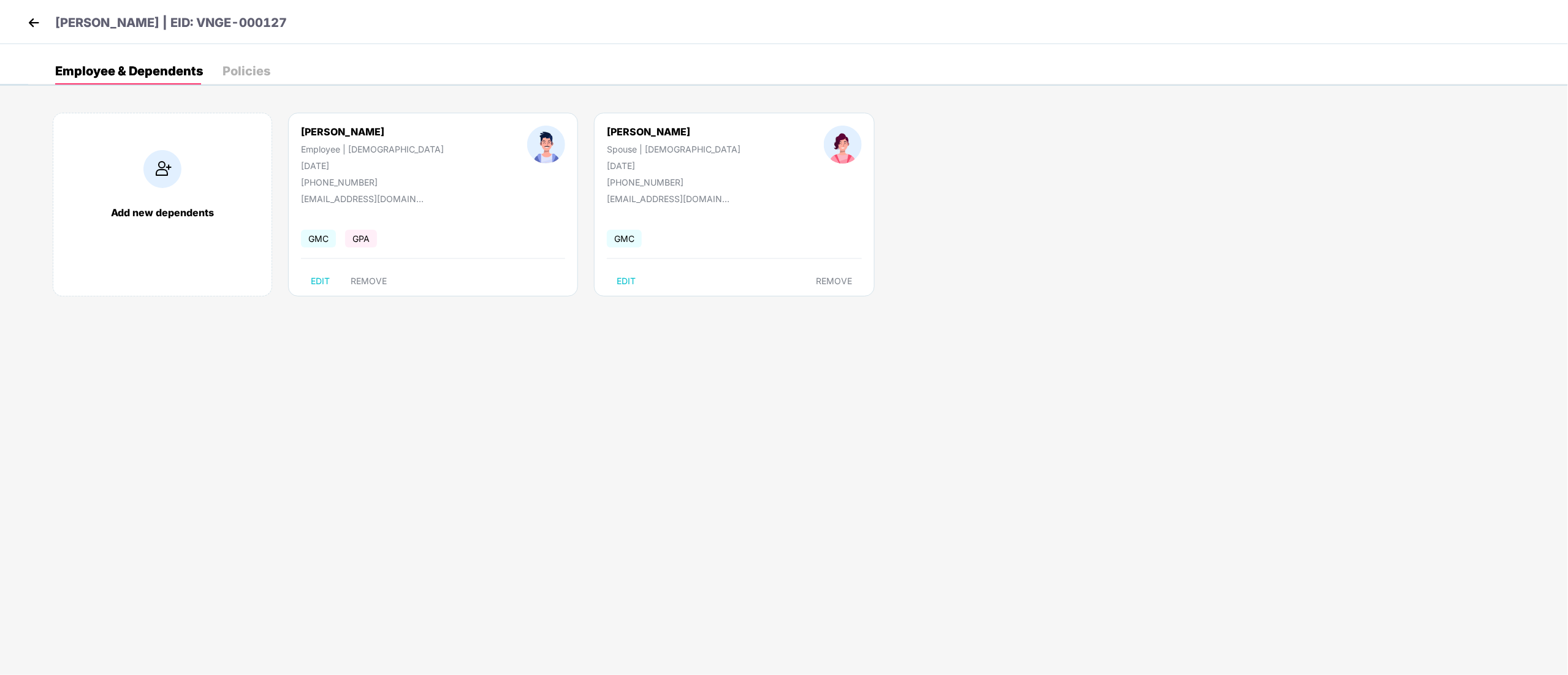
click at [36, 26] on img at bounding box center [34, 22] width 18 height 18
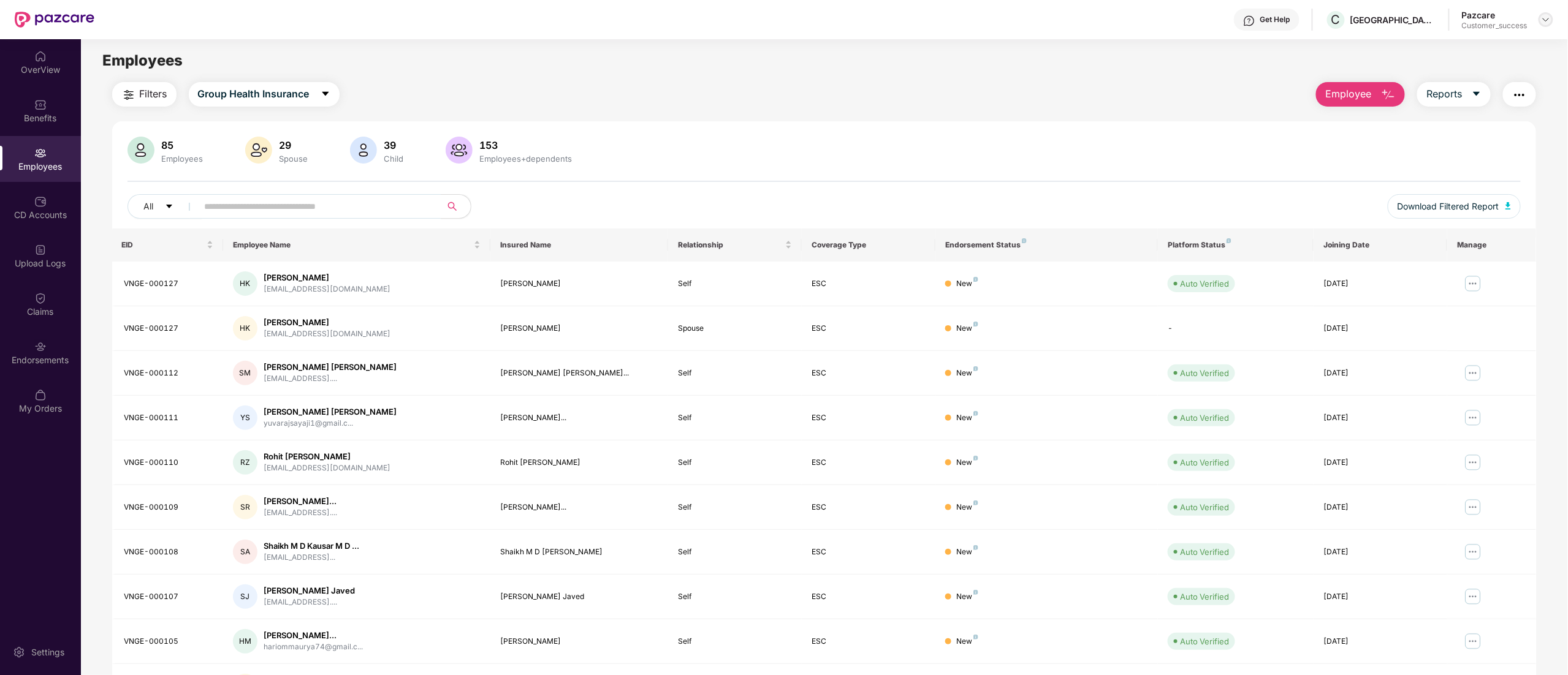
click at [1547, 16] on img at bounding box center [1546, 19] width 10 height 10
click at [1481, 51] on div "Switch to partner view" at bounding box center [1488, 49] width 160 height 24
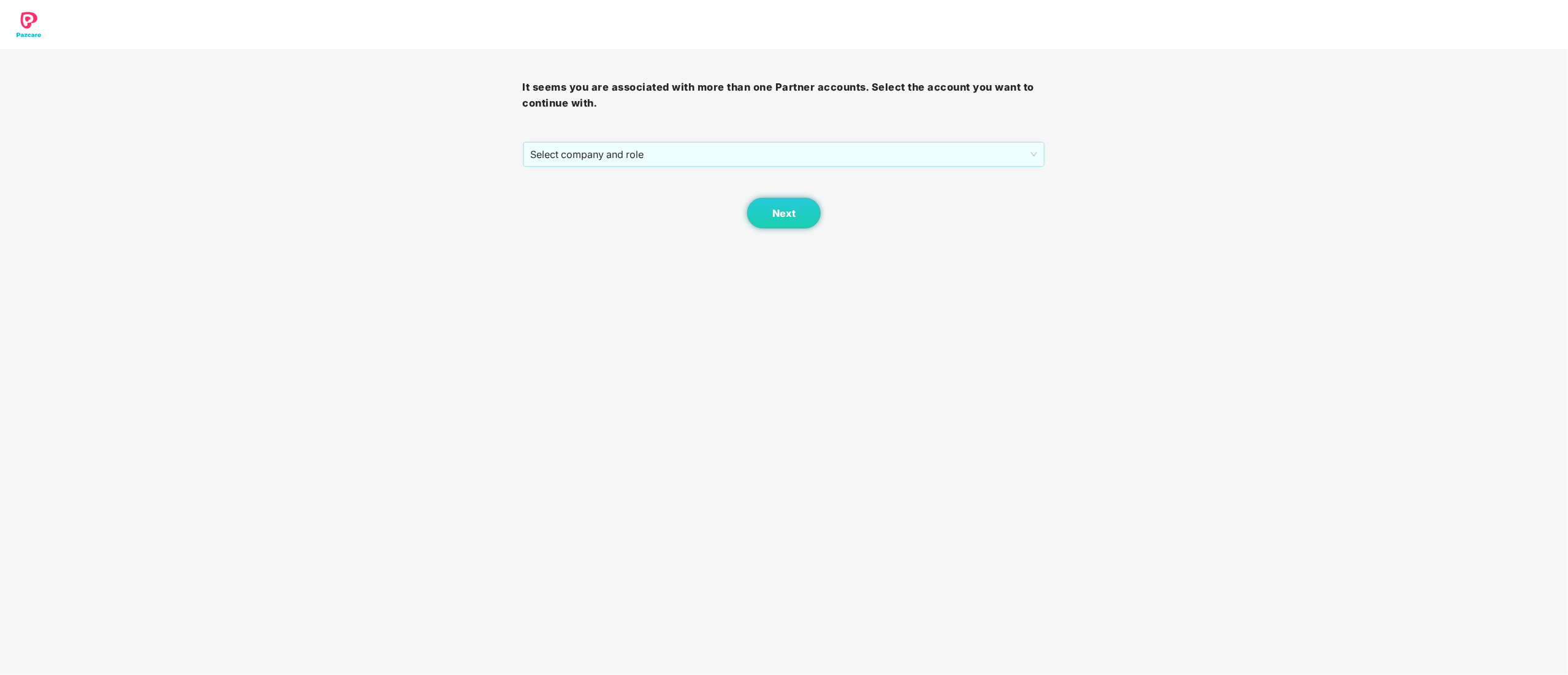
click at [586, 140] on div "It seems you are associated with more than one Partner accounts. Select the acc…" at bounding box center [784, 138] width 523 height 179
click at [582, 146] on span "Select company and role" at bounding box center [784, 154] width 507 height 23
click at [582, 195] on div "Pazcare - CUSTOMER_SUCCESS" at bounding box center [785, 198] width 508 height 13
click at [770, 211] on button "Next" at bounding box center [784, 213] width 74 height 30
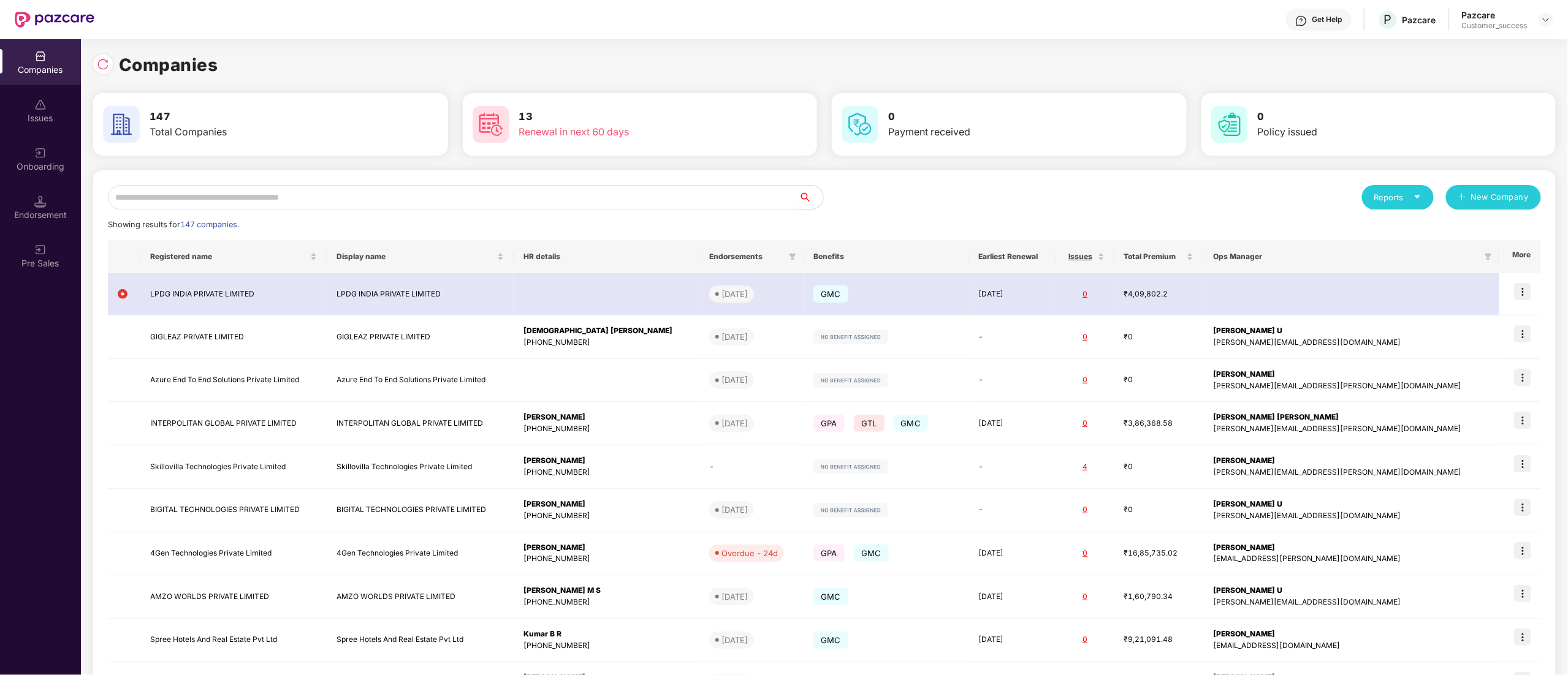
click at [160, 194] on input "text" at bounding box center [453, 197] width 691 height 24
click at [169, 189] on input "text" at bounding box center [453, 197] width 691 height 24
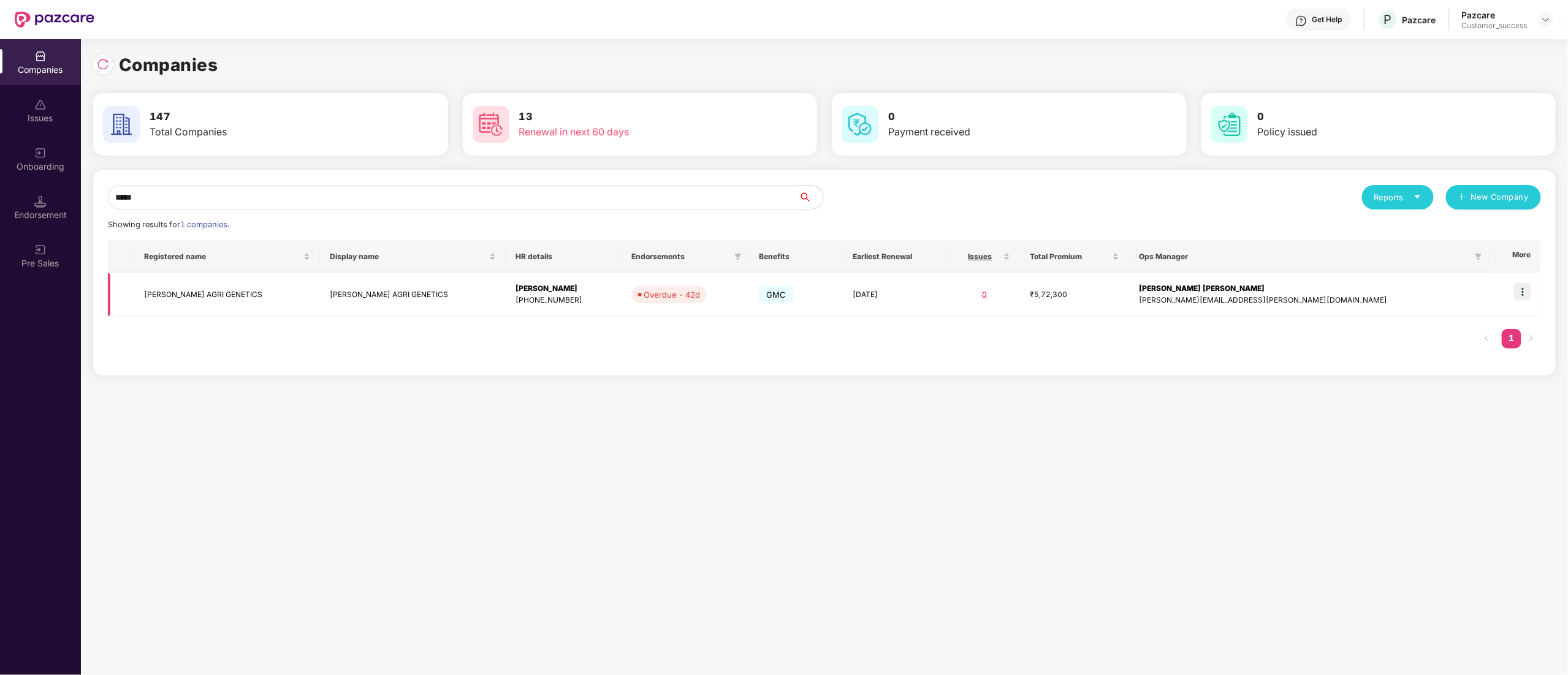
type input "*****"
click at [1521, 291] on img at bounding box center [1522, 291] width 17 height 17
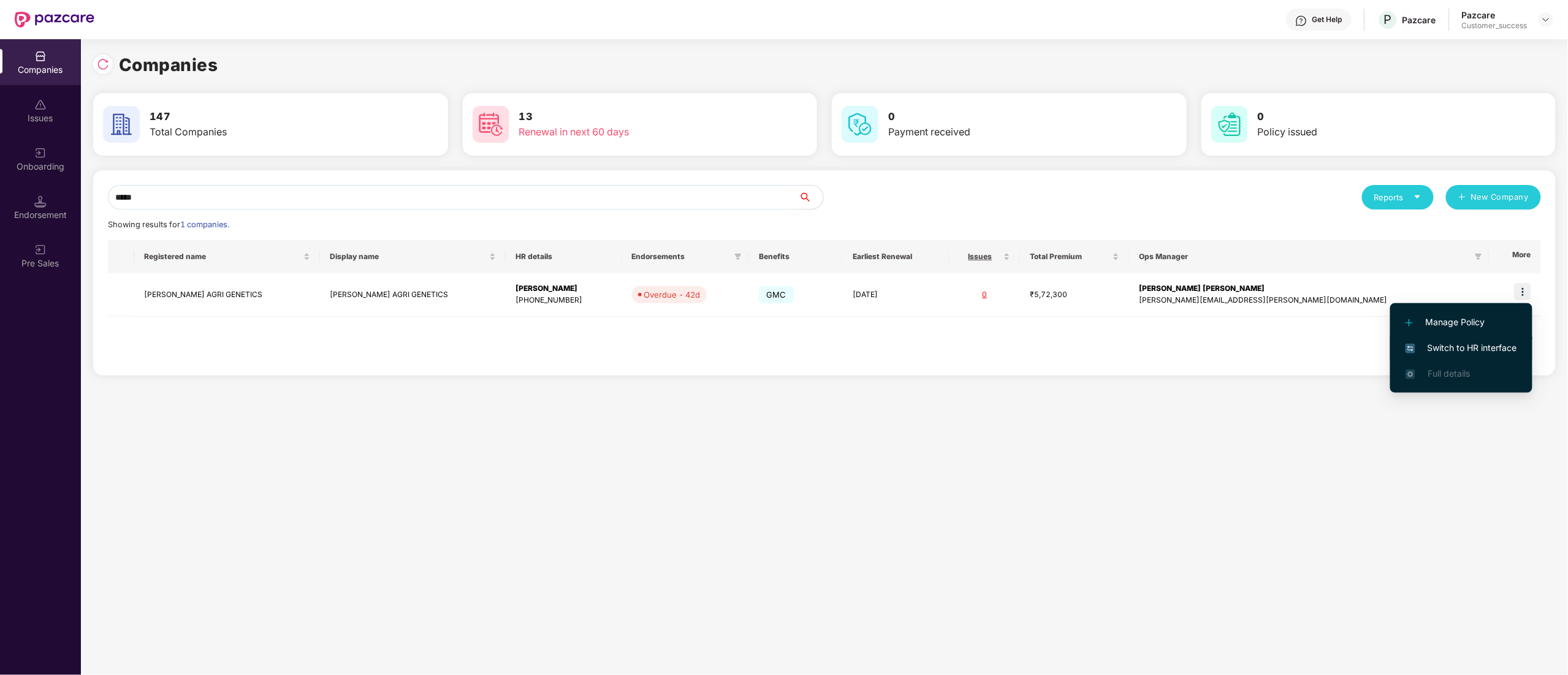
click at [1428, 348] on span "Switch to HR interface" at bounding box center [1461, 348] width 111 height 13
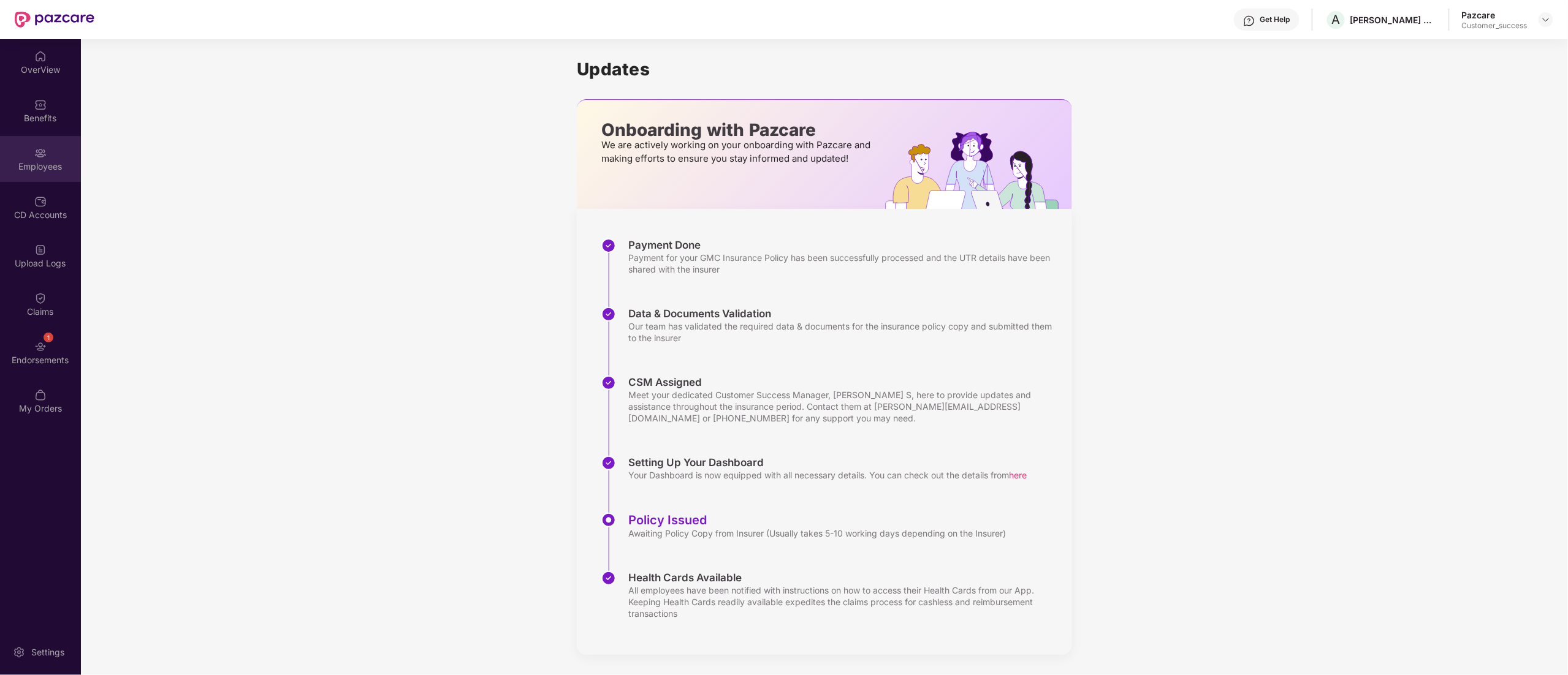
click at [33, 146] on div "Employees" at bounding box center [40, 159] width 81 height 46
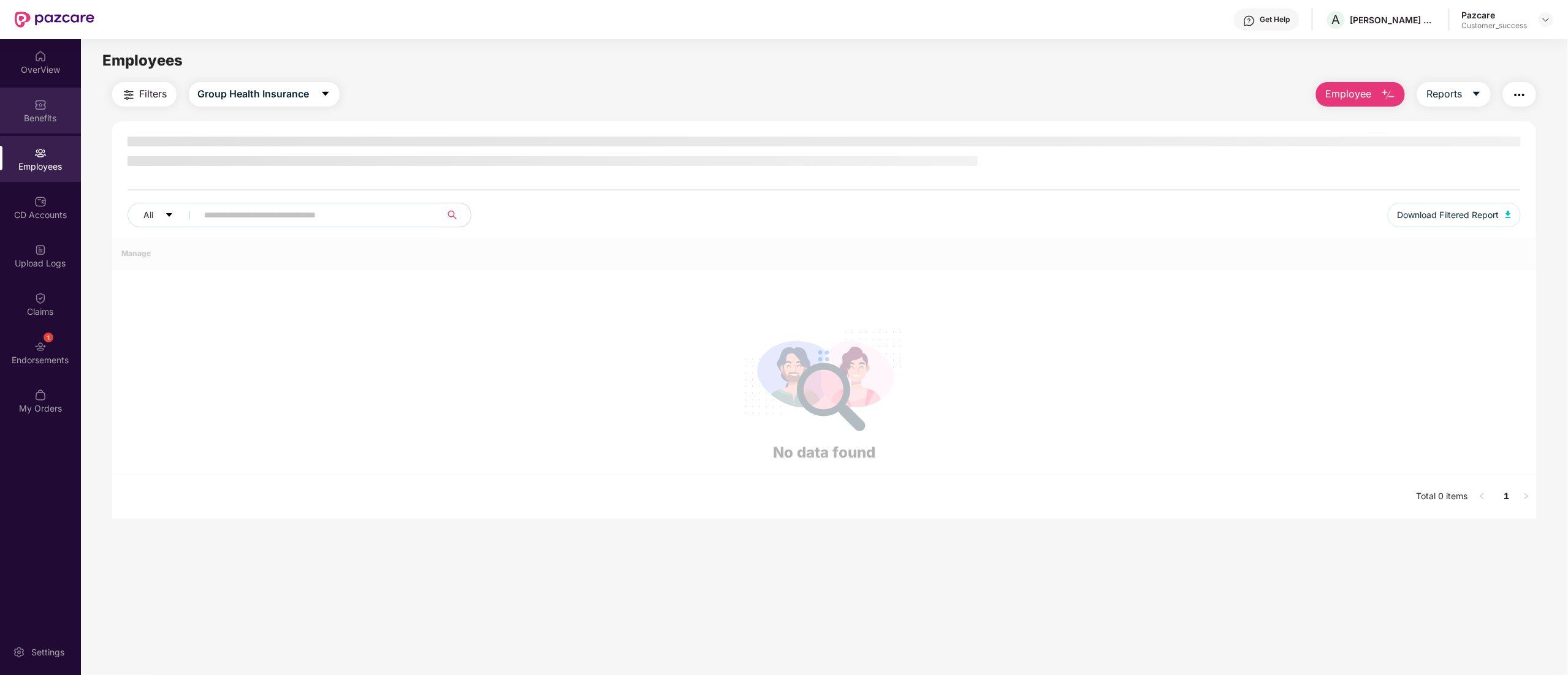
click at [30, 102] on div "Benefits" at bounding box center [40, 111] width 81 height 46
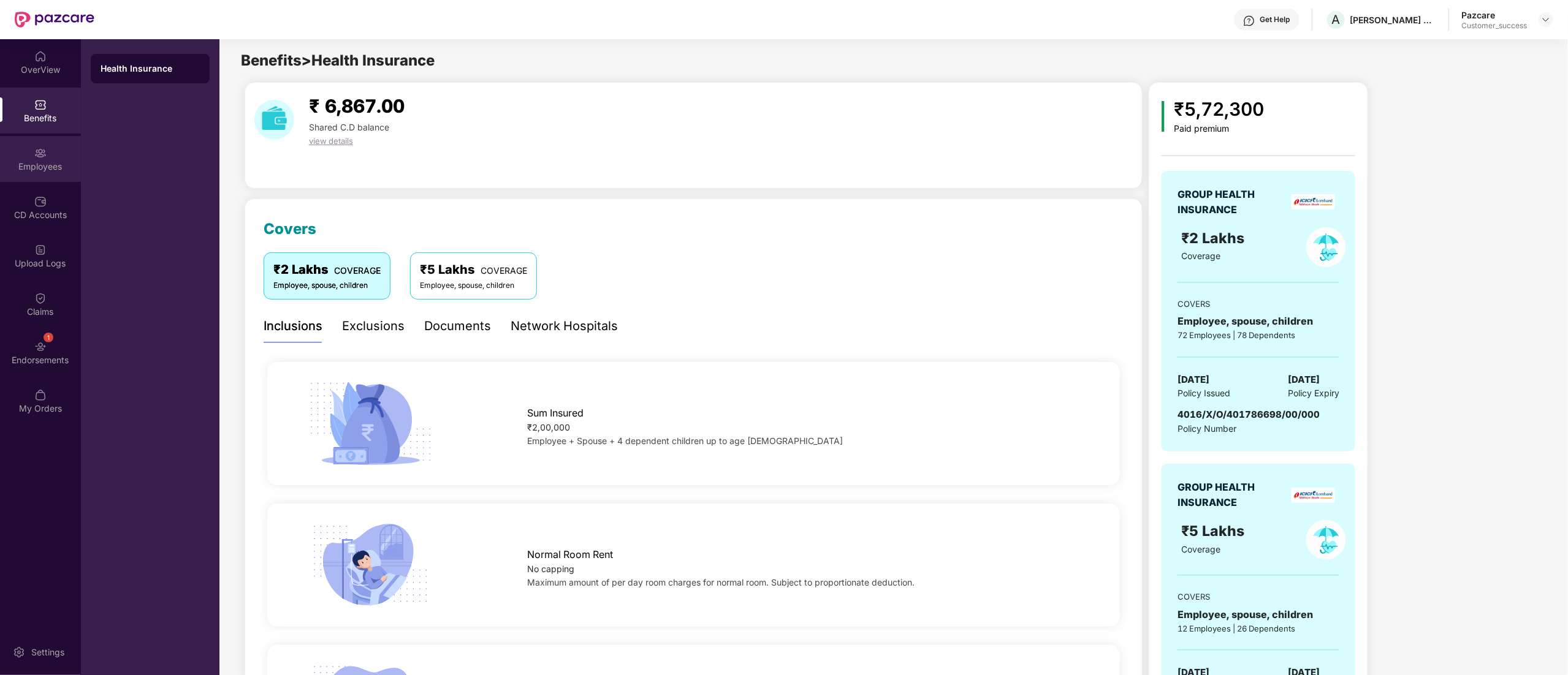
click at [38, 167] on div "Employees" at bounding box center [40, 166] width 81 height 13
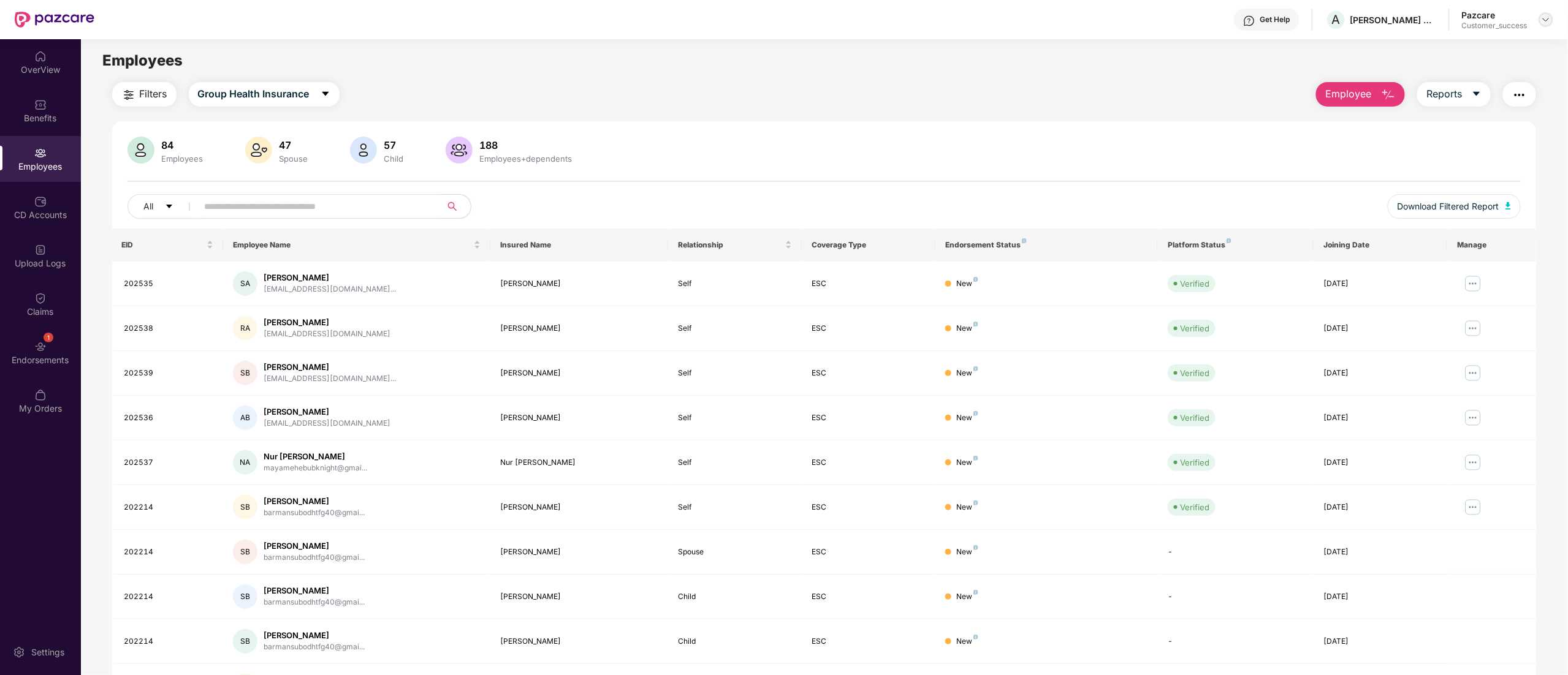
click at [1544, 18] on img at bounding box center [1546, 19] width 10 height 10
click at [1438, 46] on div "Switch to partner view" at bounding box center [1488, 49] width 160 height 24
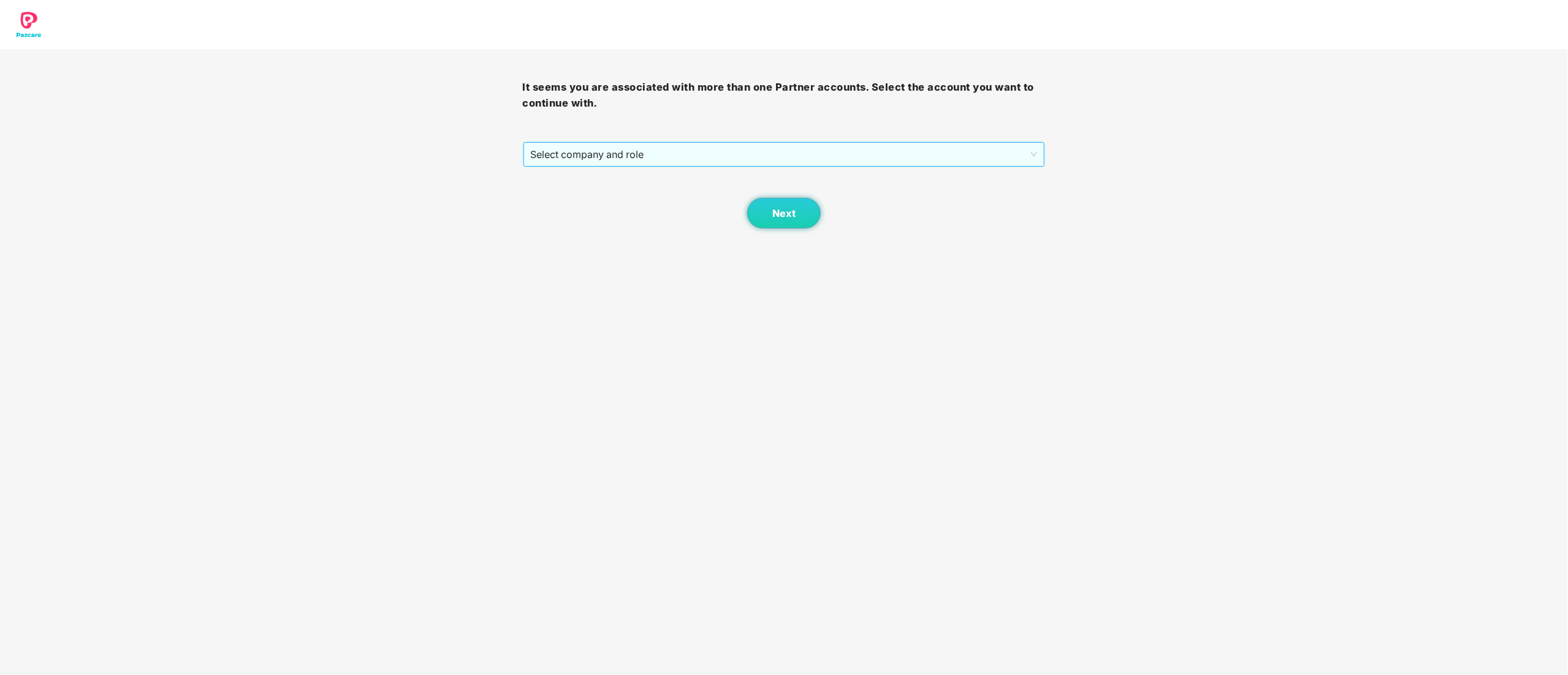
click at [610, 152] on span "Select company and role" at bounding box center [784, 154] width 507 height 23
click at [572, 198] on div "Pazcare - CUSTOMER_SUCCESS" at bounding box center [785, 198] width 508 height 13
click at [768, 212] on button "Next" at bounding box center [784, 213] width 74 height 30
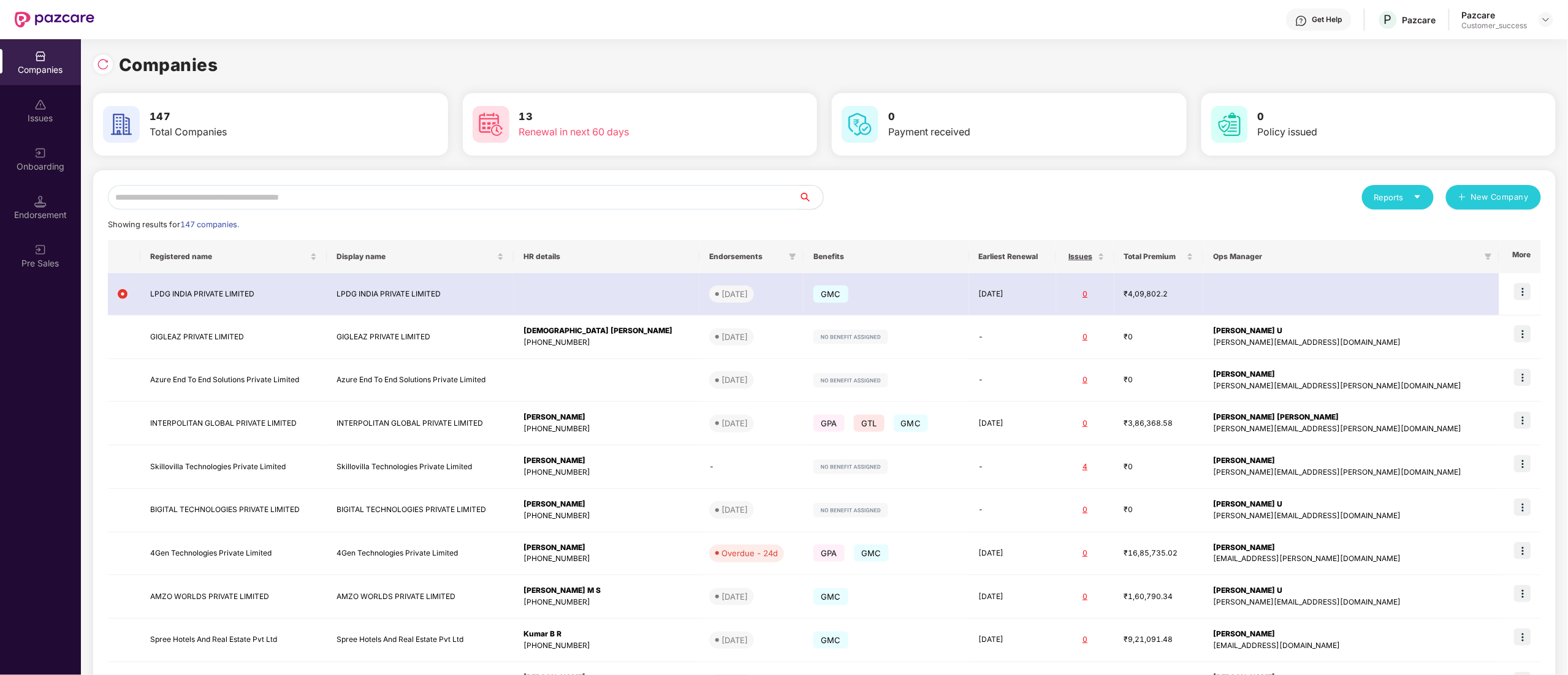
click at [228, 195] on input "text" at bounding box center [453, 197] width 691 height 24
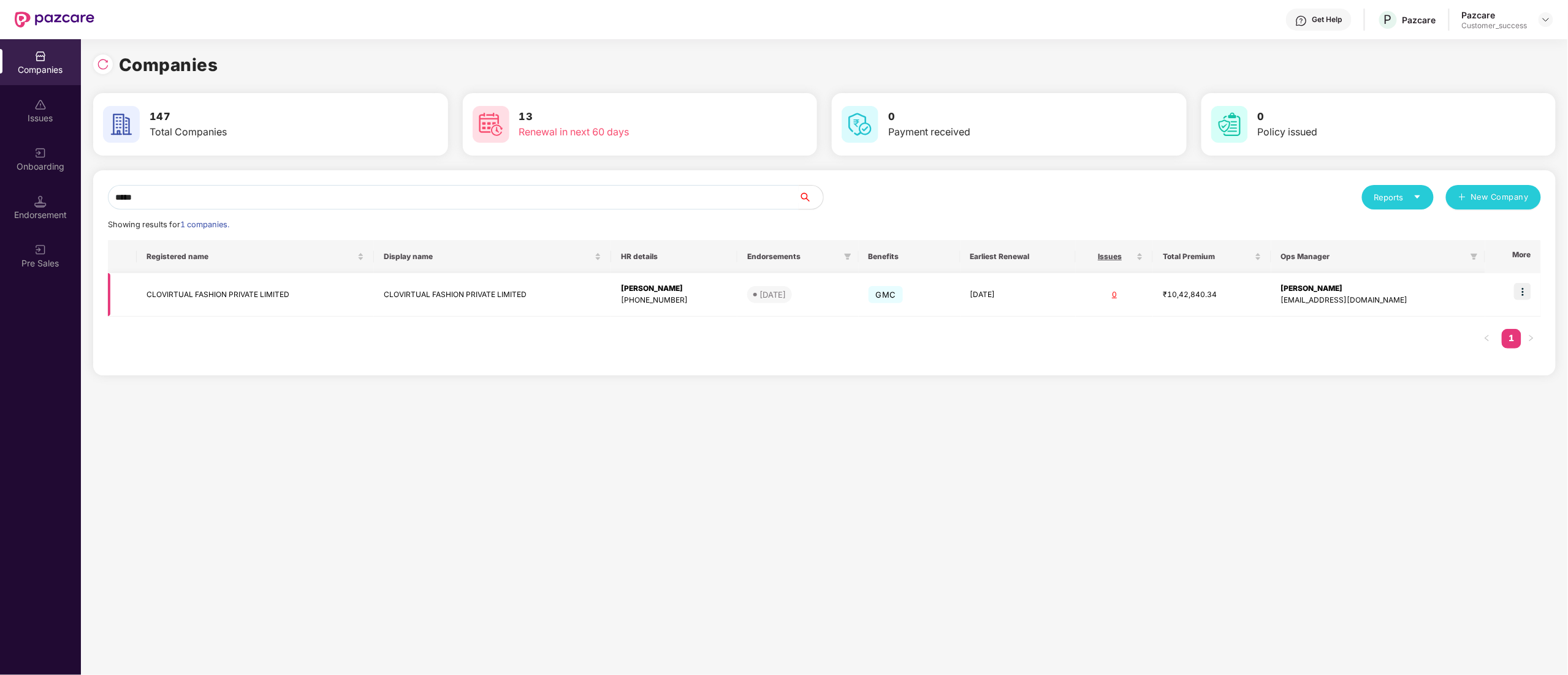
type input "*****"
click at [1526, 290] on img at bounding box center [1522, 291] width 17 height 17
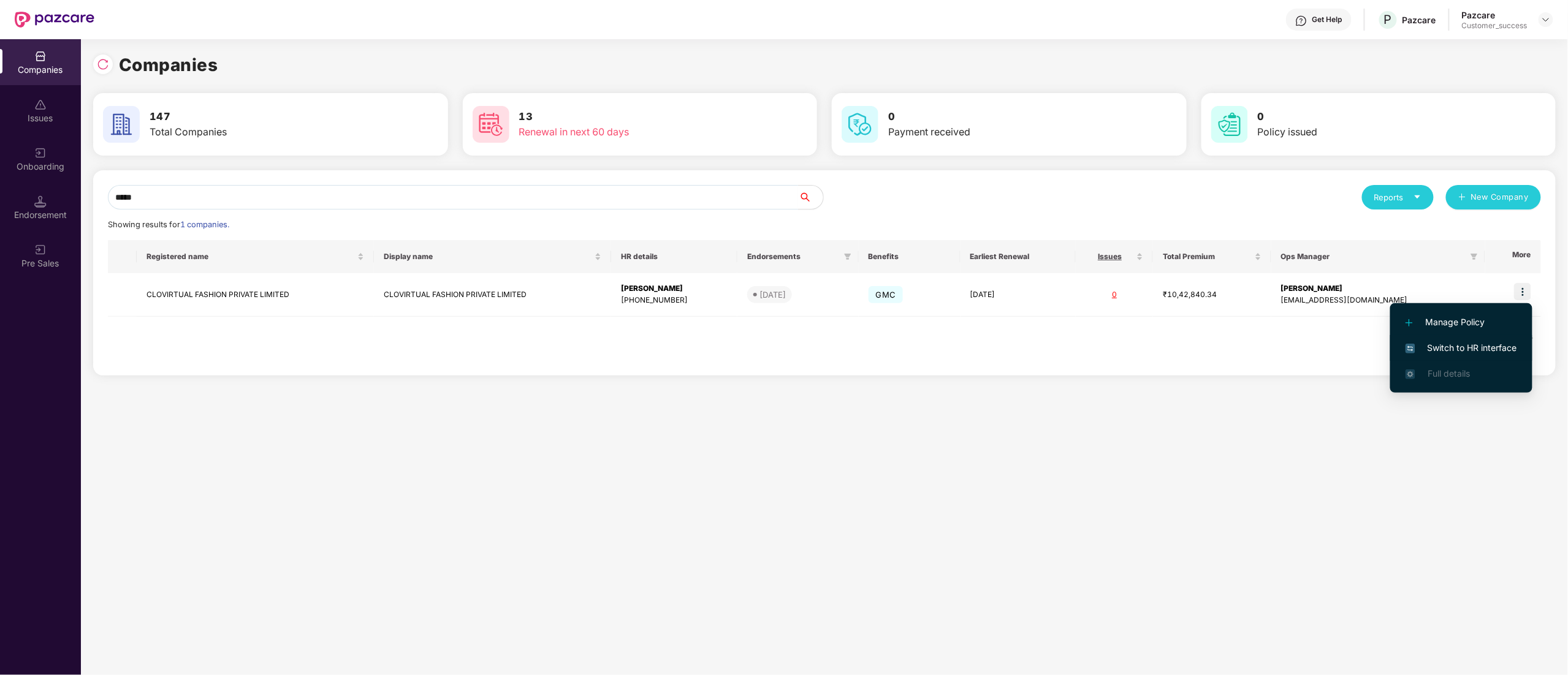
click at [1497, 355] on li "Switch to HR interface" at bounding box center [1461, 347] width 142 height 26
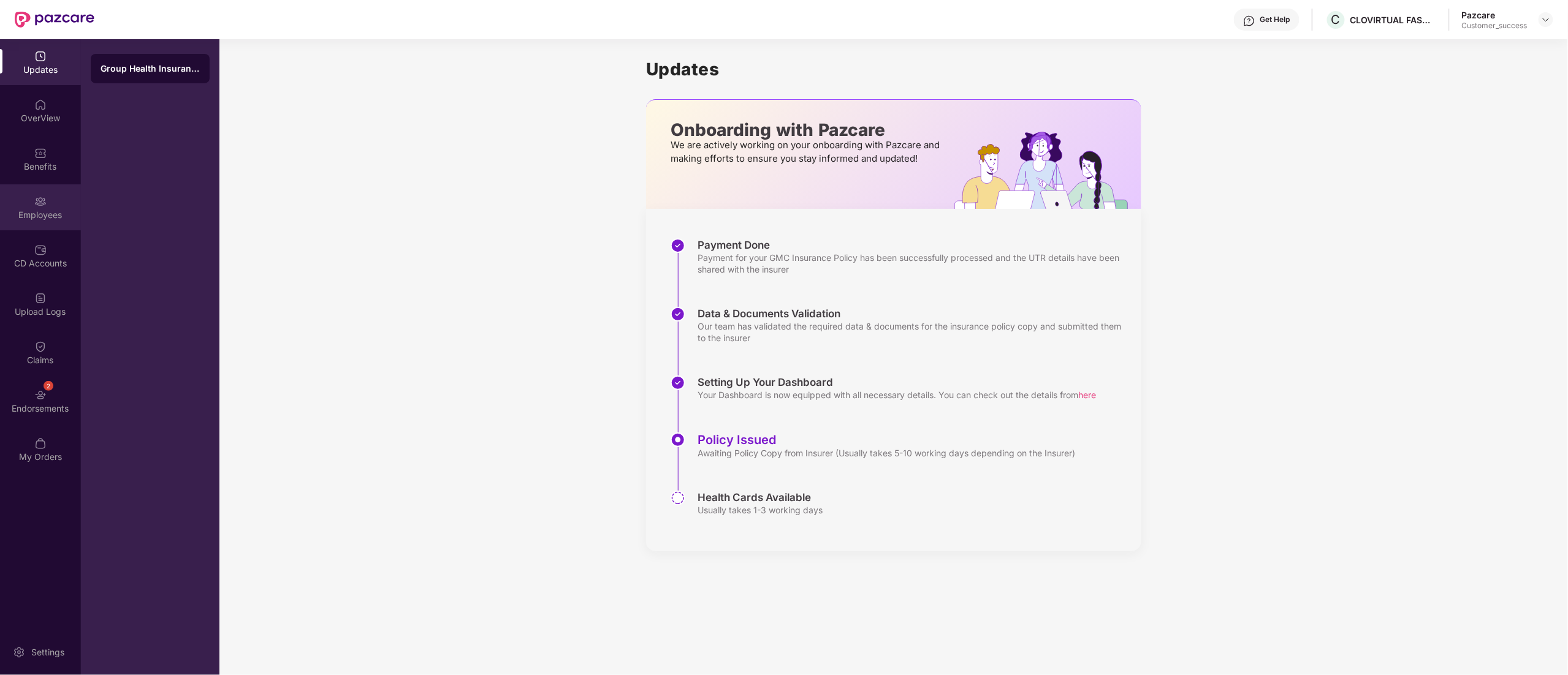
click at [42, 203] on img at bounding box center [40, 201] width 13 height 13
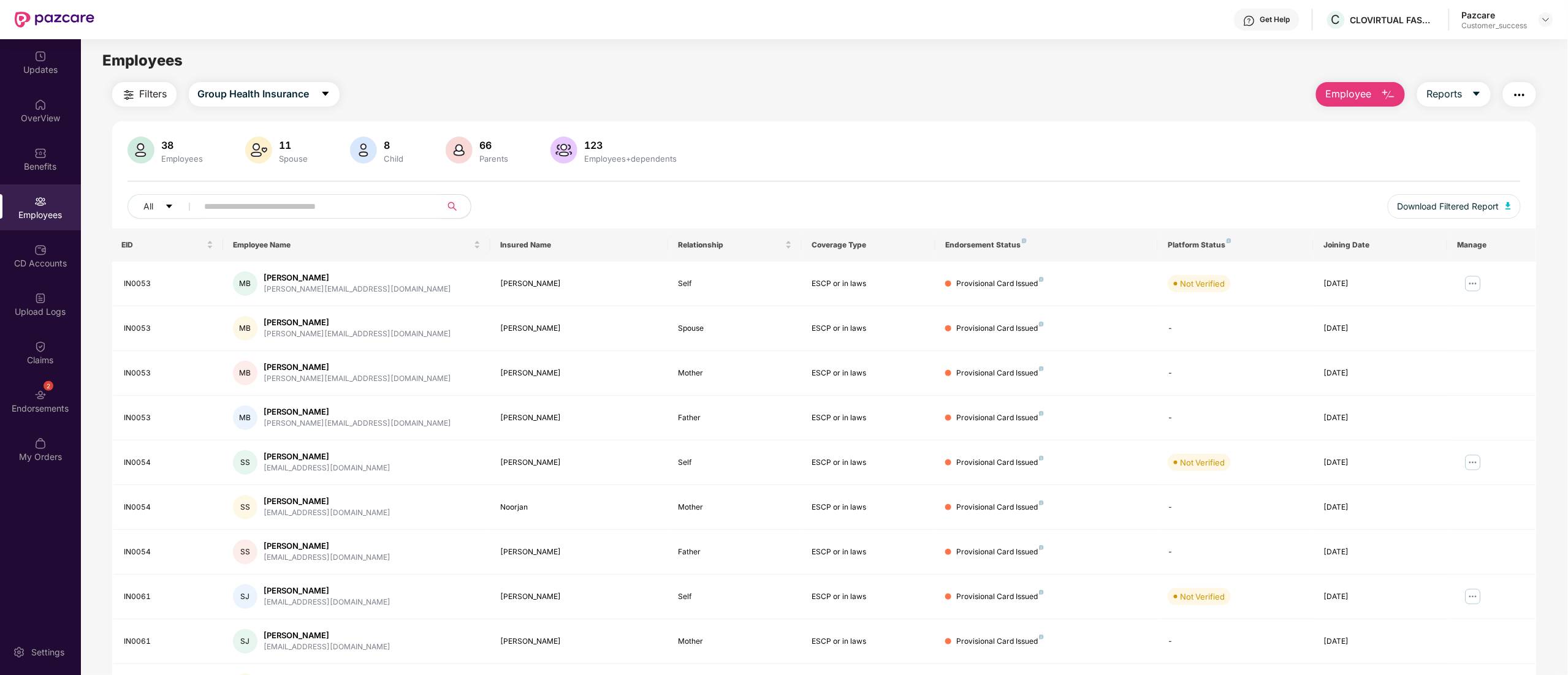
click at [1555, 22] on header "Get Help C CLOVIRTUAL FASHION PRIVATE LIMITED Pazcare Customer_success" at bounding box center [784, 19] width 1568 height 39
click at [1543, 16] on img at bounding box center [1546, 19] width 10 height 10
click at [1492, 45] on div "Switch to partner view" at bounding box center [1488, 49] width 160 height 24
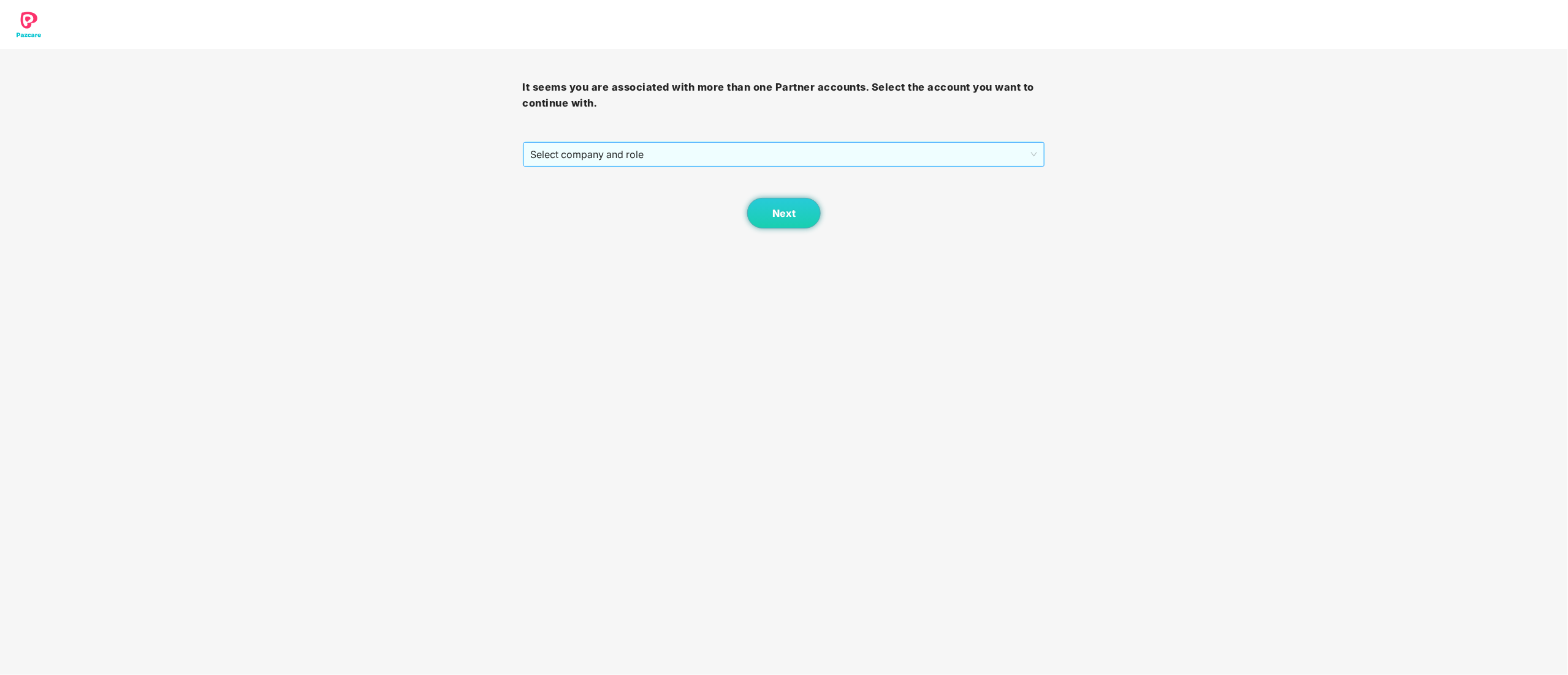
click at [570, 152] on span "Select company and role" at bounding box center [784, 154] width 507 height 23
click at [640, 198] on div "Pazcare - CUSTOMER_SUCCESS" at bounding box center [785, 198] width 508 height 13
click at [798, 218] on button "Next" at bounding box center [784, 213] width 74 height 30
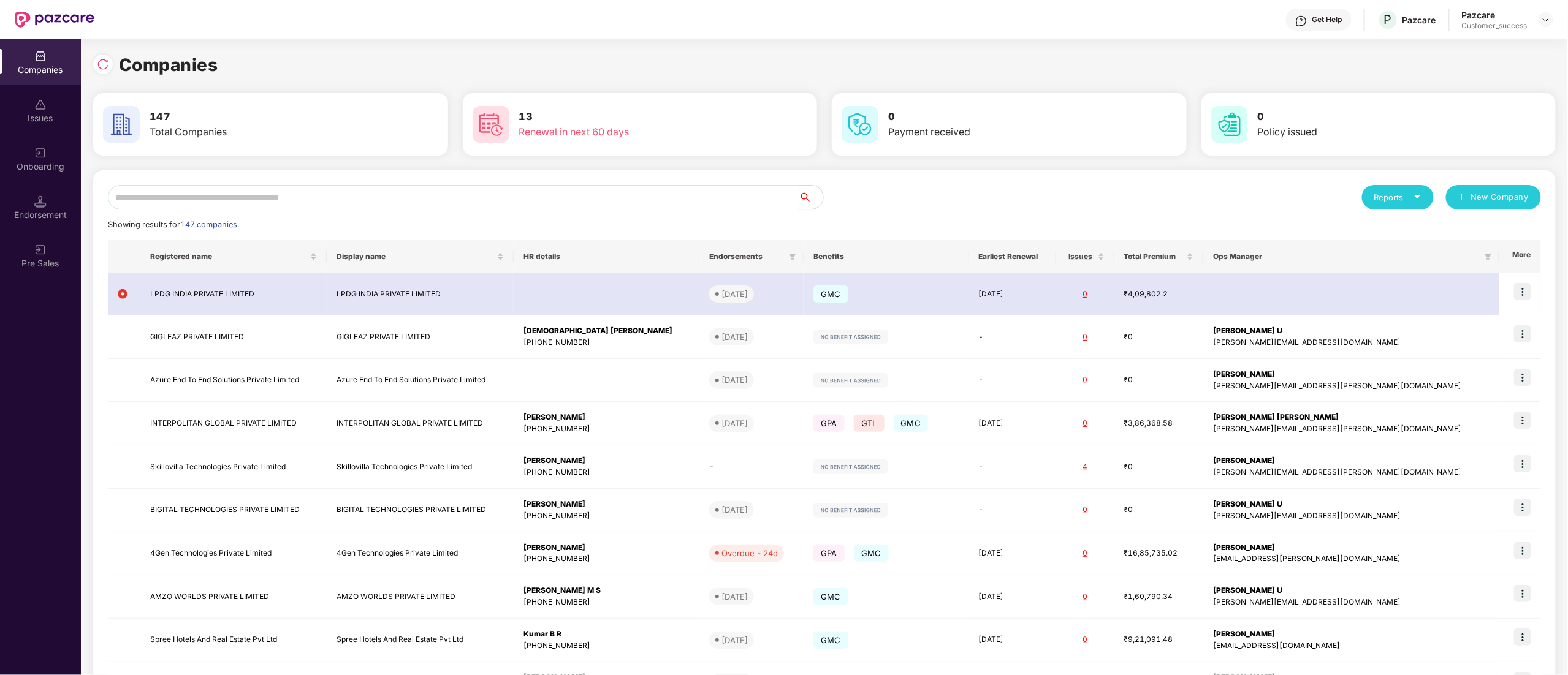
click at [261, 188] on input "text" at bounding box center [453, 197] width 691 height 24
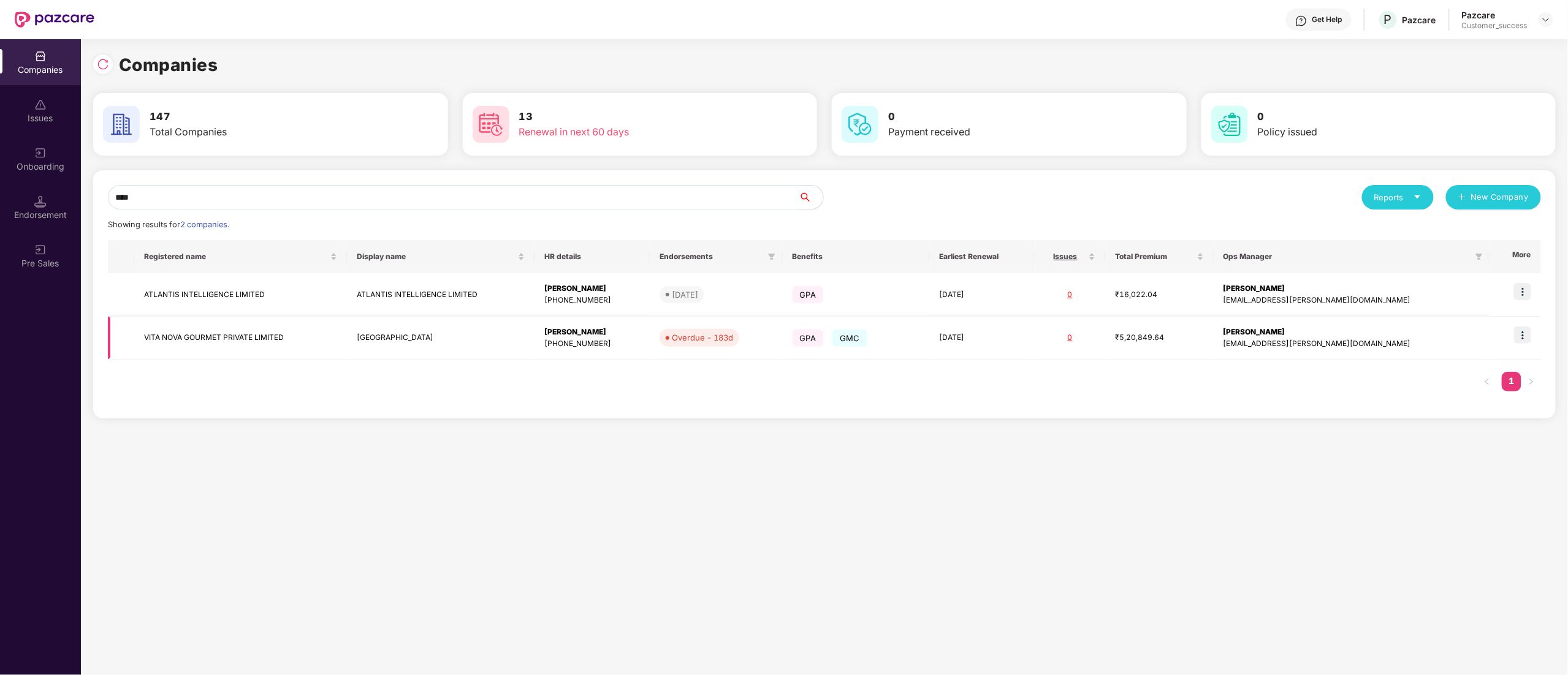
type input "****"
click at [179, 330] on td "VITA NOVA GOURMET PRIVATE LIMITED" at bounding box center [240, 338] width 212 height 44
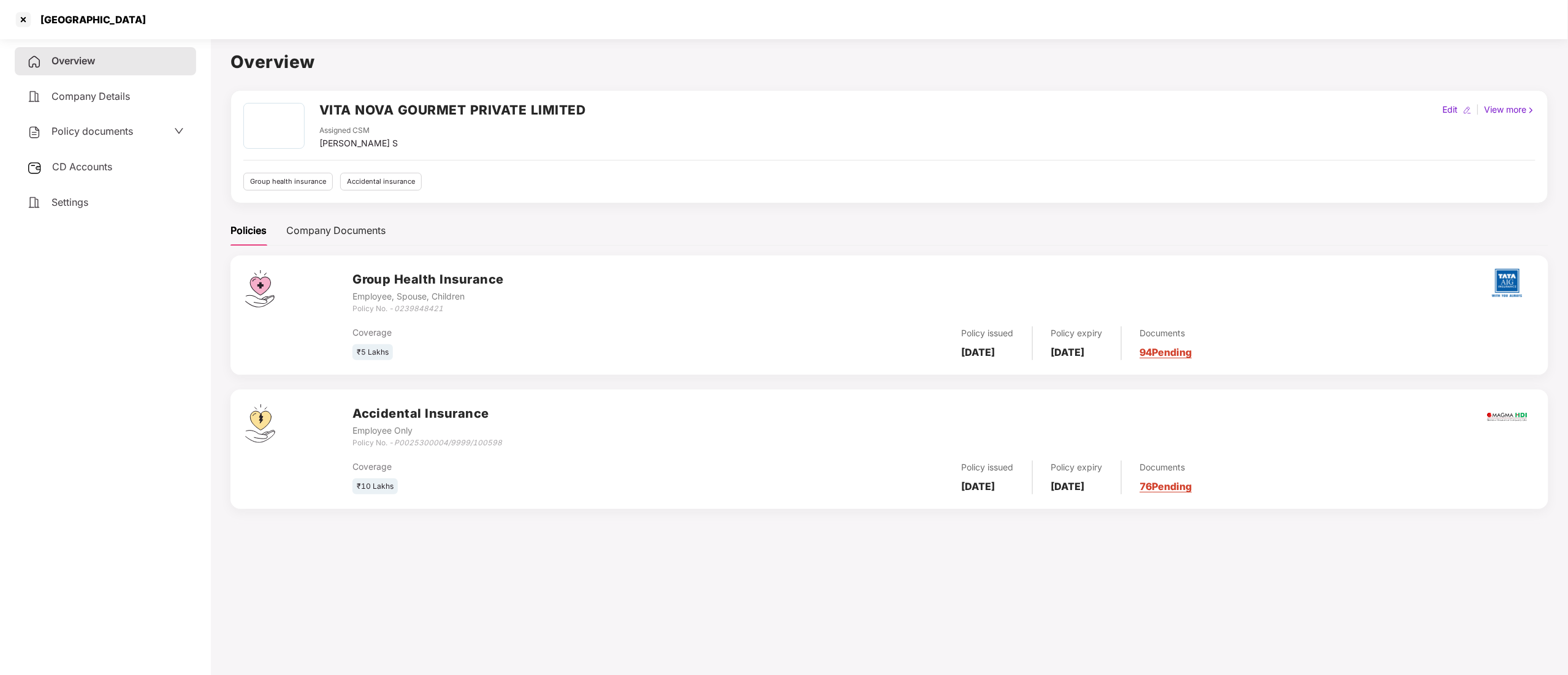
click at [51, 125] on span "Policy documents" at bounding box center [92, 131] width 82 height 13
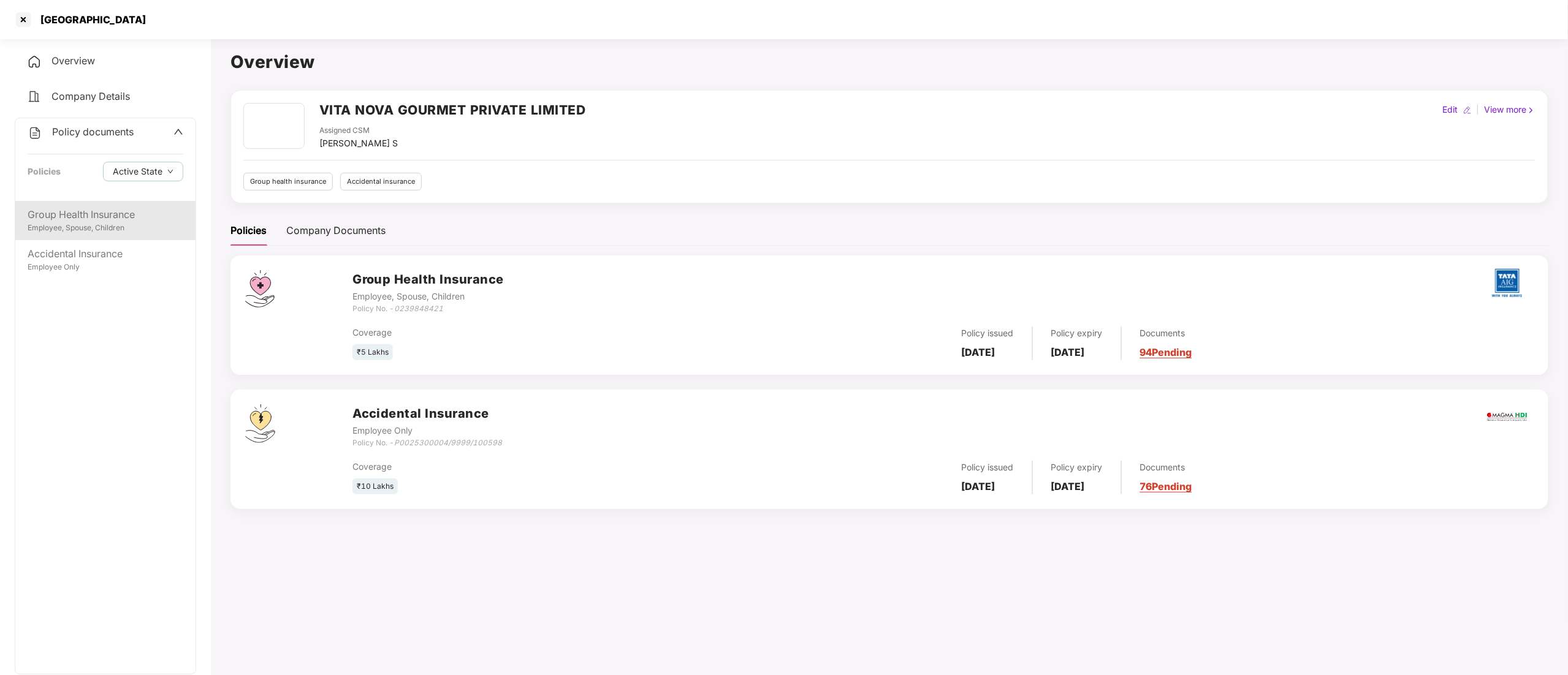
click at [72, 227] on div "Employee, Spouse, Children" at bounding box center [106, 228] width 156 height 12
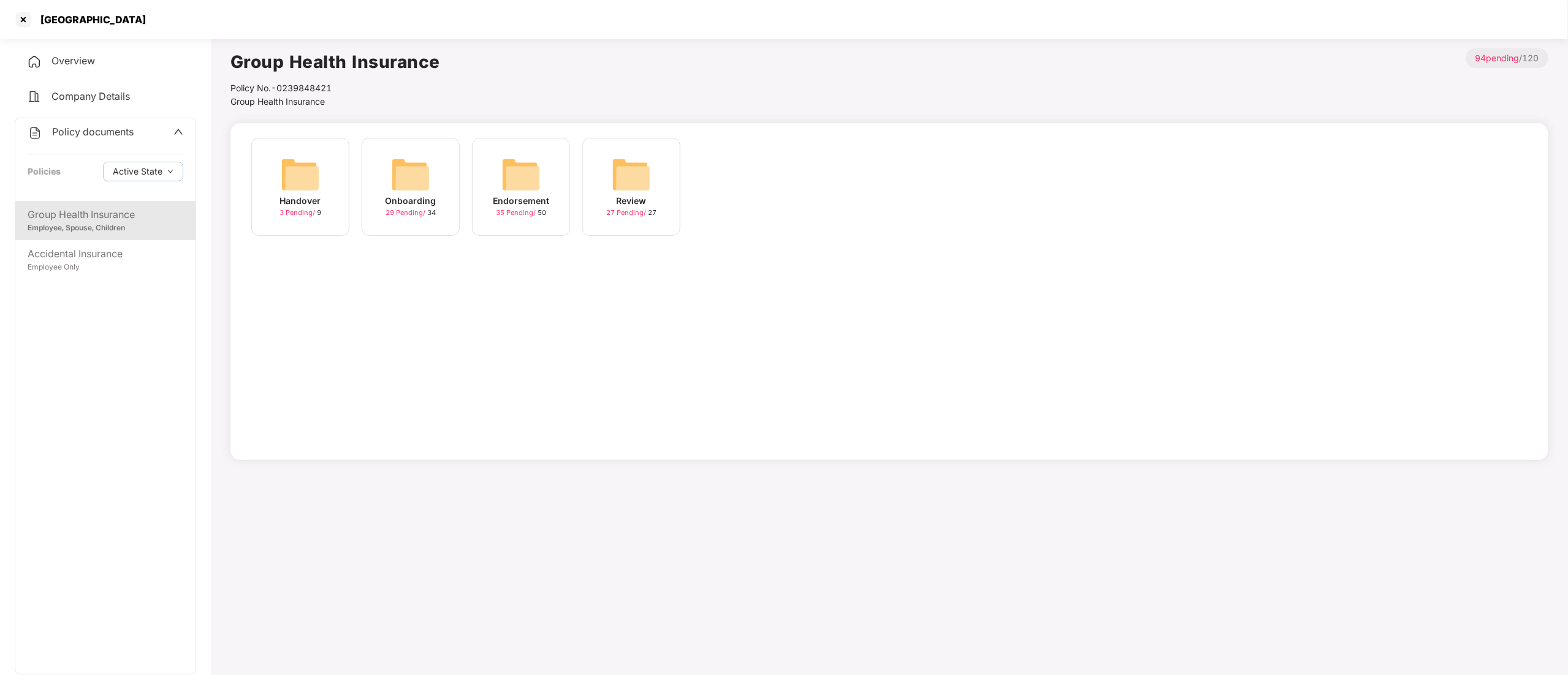
click at [538, 186] on img at bounding box center [520, 174] width 39 height 39
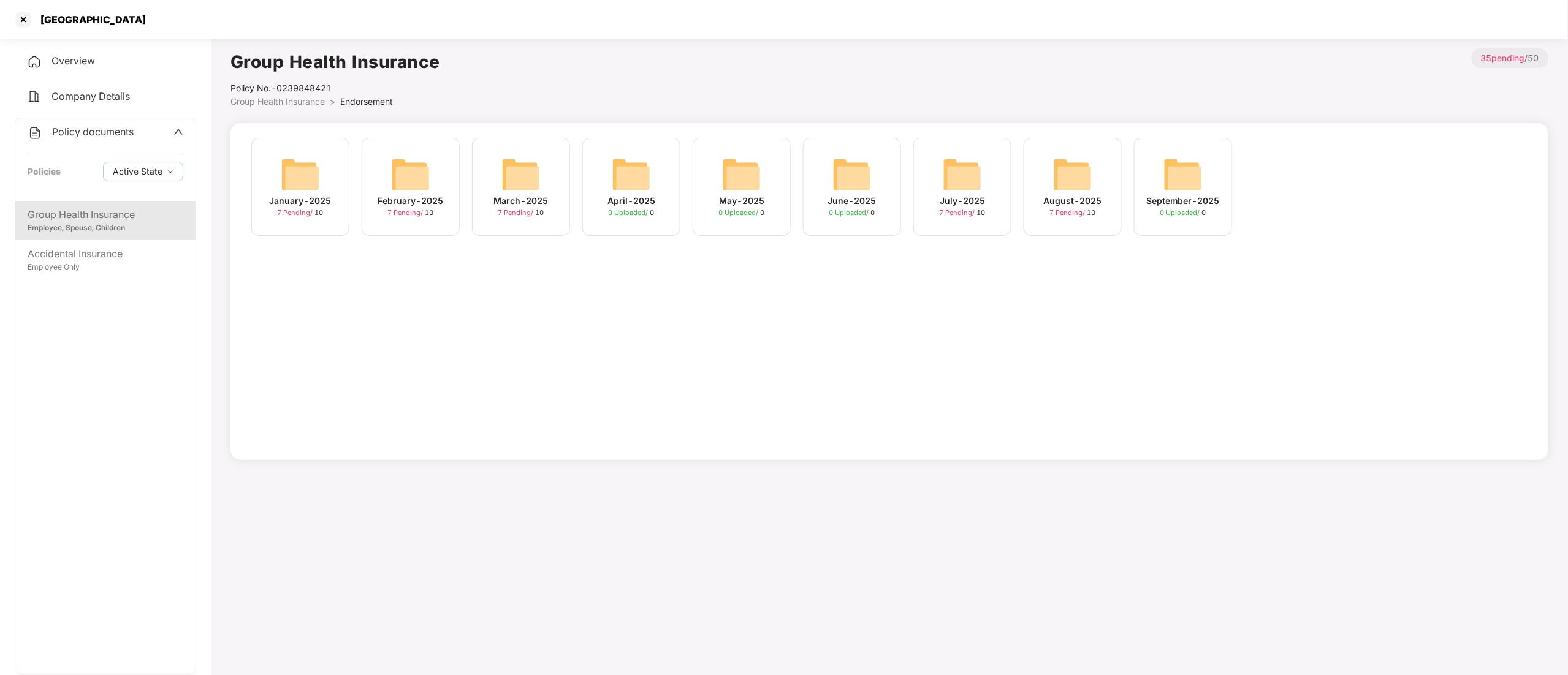
click at [1081, 171] on img at bounding box center [1072, 174] width 39 height 39
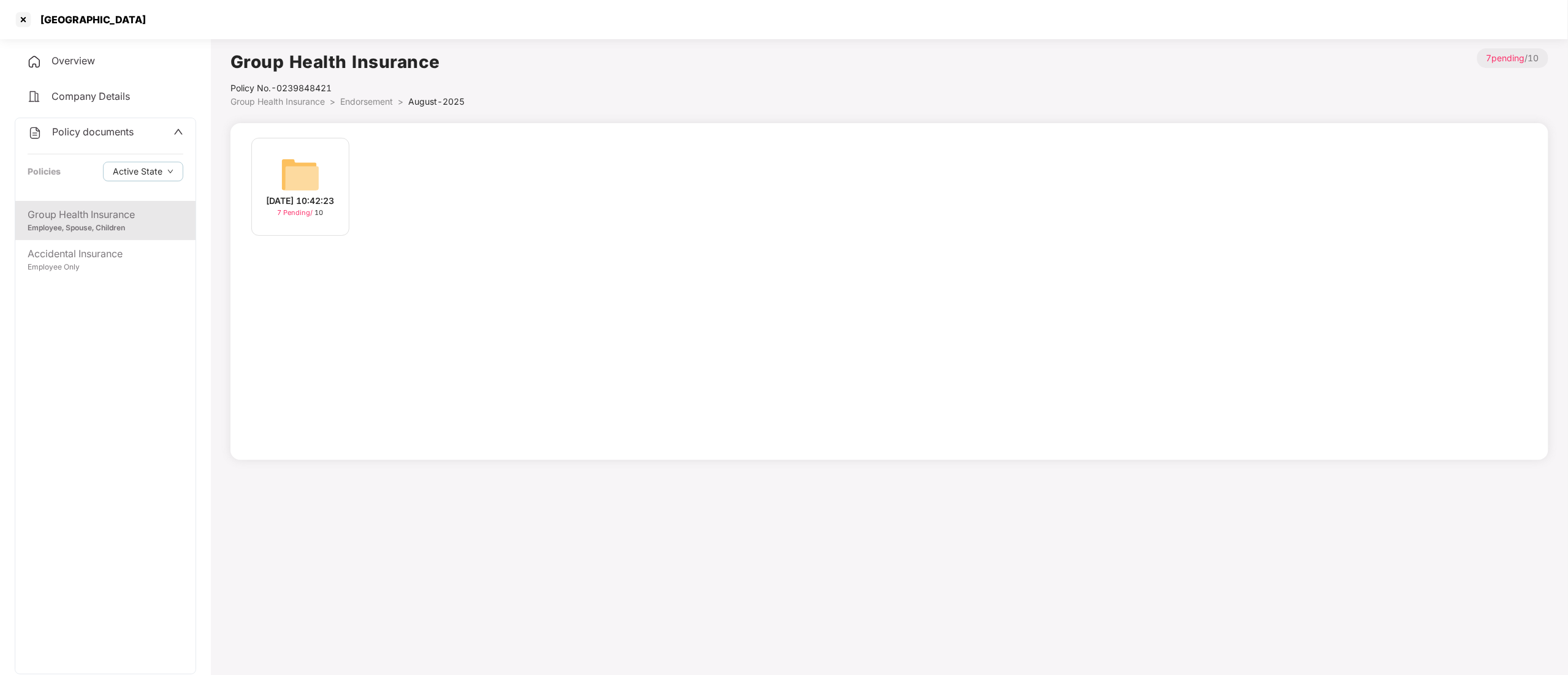
click at [315, 208] on div "[DATE] 10:42:23" at bounding box center [300, 201] width 68 height 13
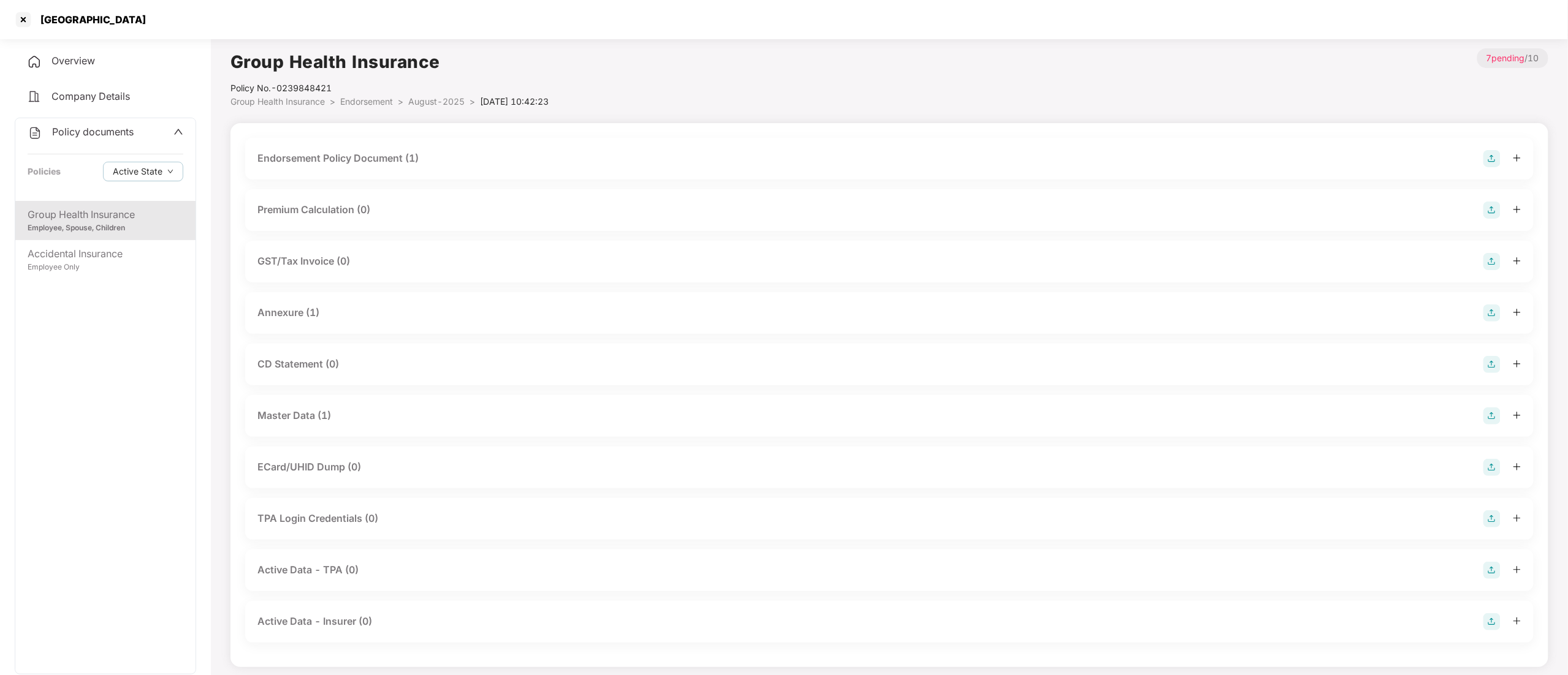
drag, startPoint x: 290, startPoint y: 411, endPoint x: 297, endPoint y: 418, distance: 9.9
click at [290, 411] on div "Master Data (1)" at bounding box center [294, 415] width 74 height 15
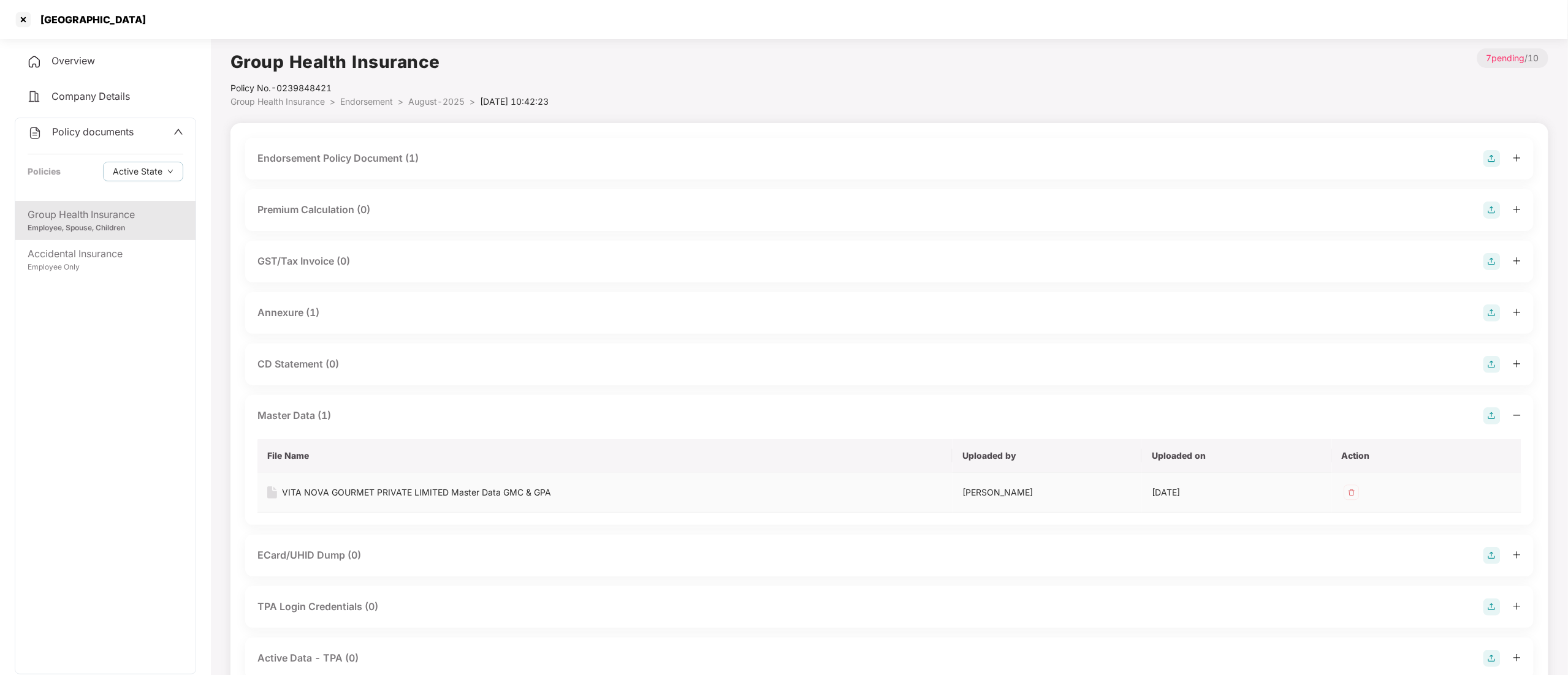
drag, startPoint x: 329, startPoint y: 485, endPoint x: 333, endPoint y: 491, distance: 7.2
click at [330, 487] on div "VITA NOVA GOURMET PRIVATE LIMITED Master Data GMC & GPA" at bounding box center [416, 492] width 269 height 13
click at [350, 164] on div "Endorsement Policy Document (1)" at bounding box center [338, 158] width 161 height 15
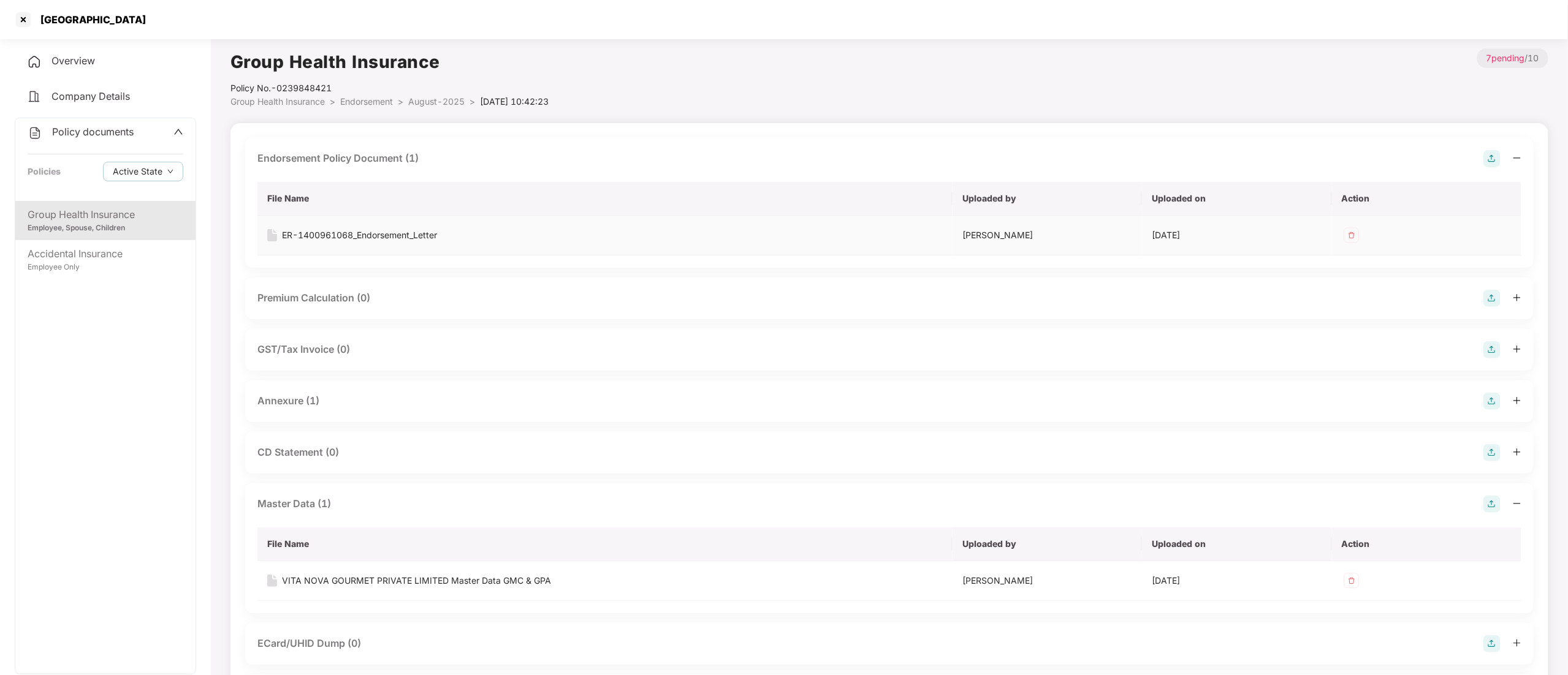
click at [386, 229] on div "ER-1400961068_Endorsement_Letter" at bounding box center [359, 235] width 155 height 13
click at [367, 102] on span "Endorsement" at bounding box center [367, 102] width 53 height 11
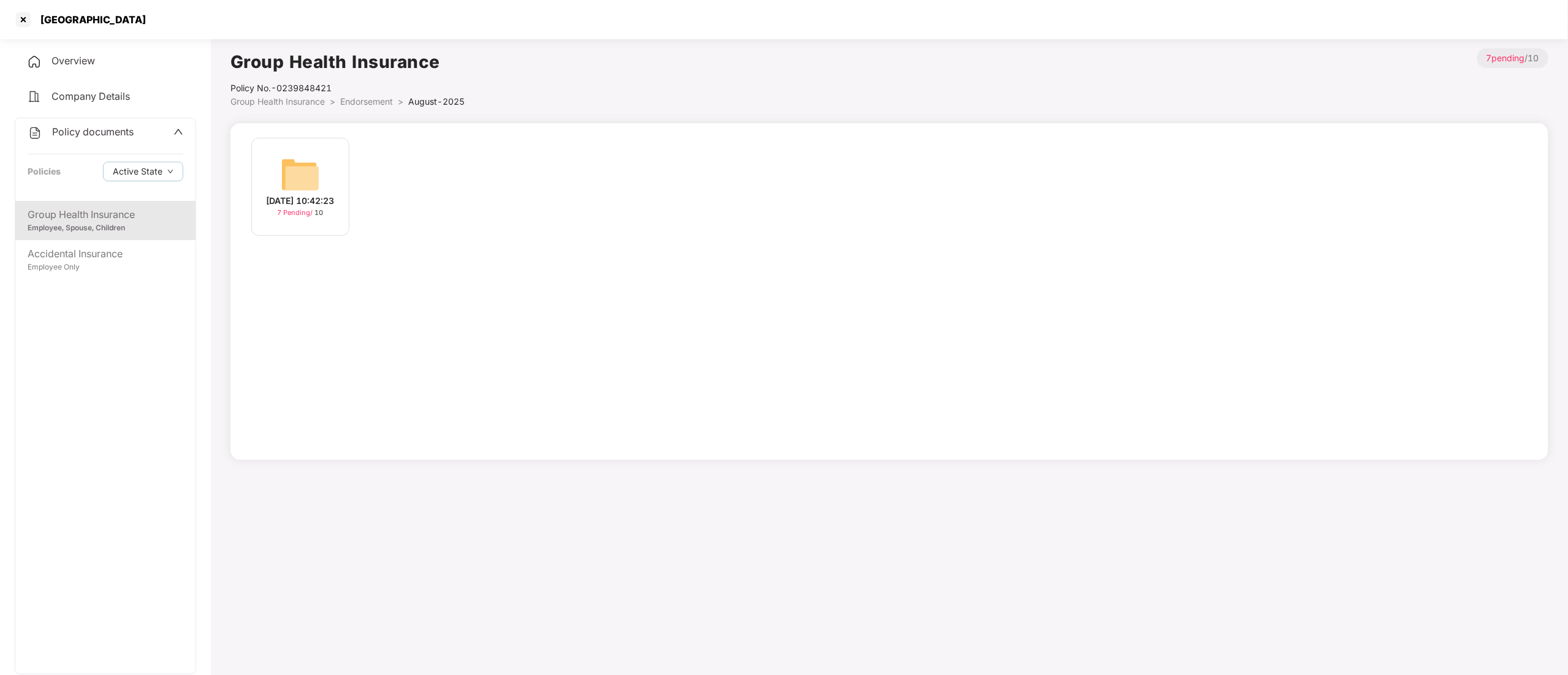
click at [374, 102] on span "Endorsement" at bounding box center [367, 102] width 53 height 11
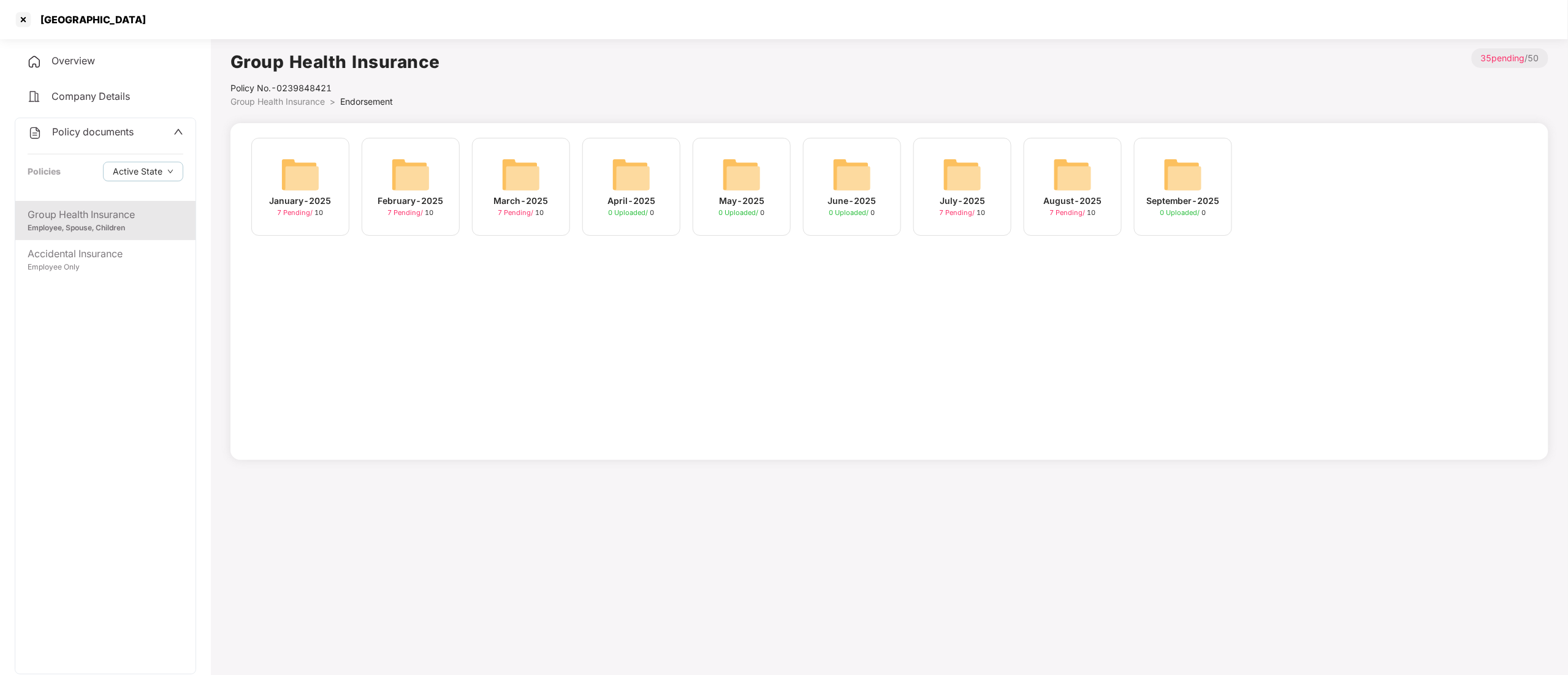
click at [962, 198] on div "July-2025" at bounding box center [962, 201] width 46 height 13
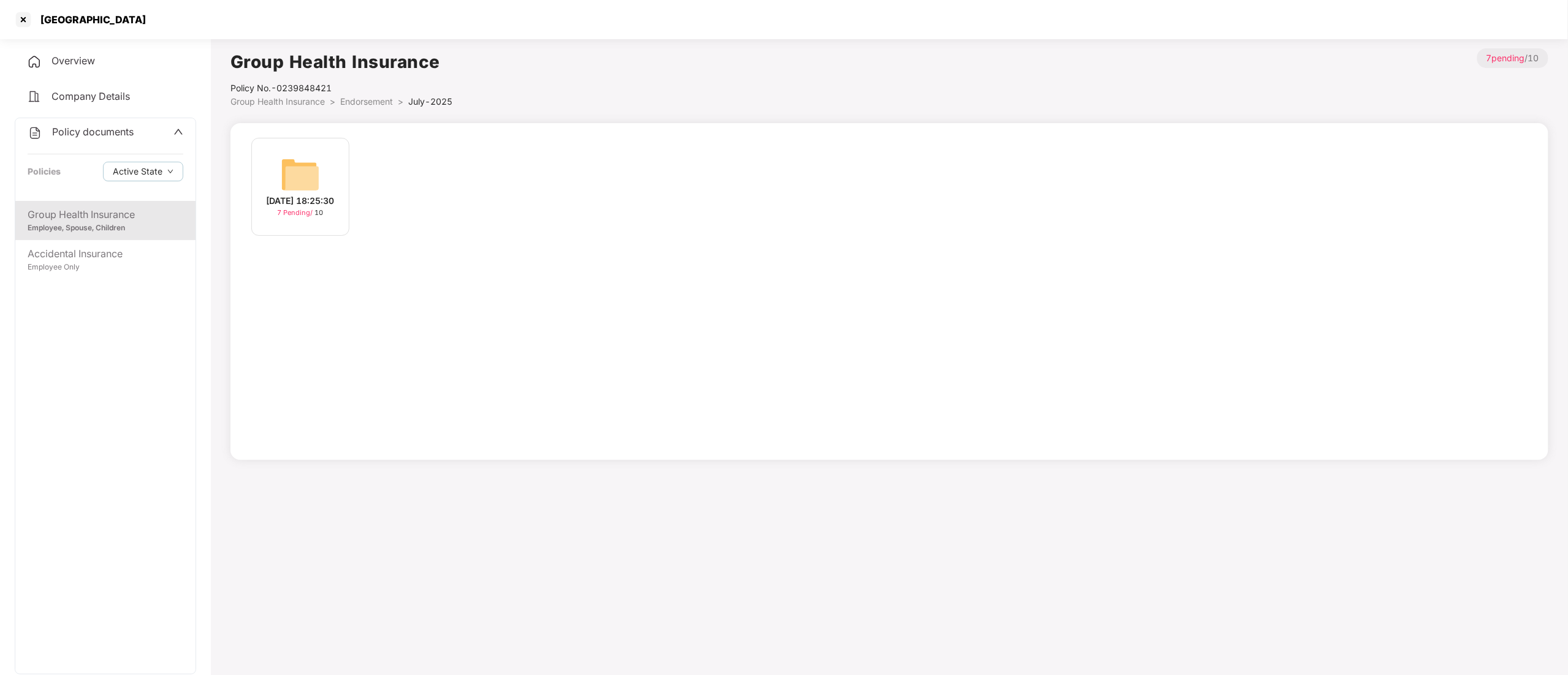
click at [329, 208] on div "[DATE] 18:25:30" at bounding box center [300, 201] width 68 height 13
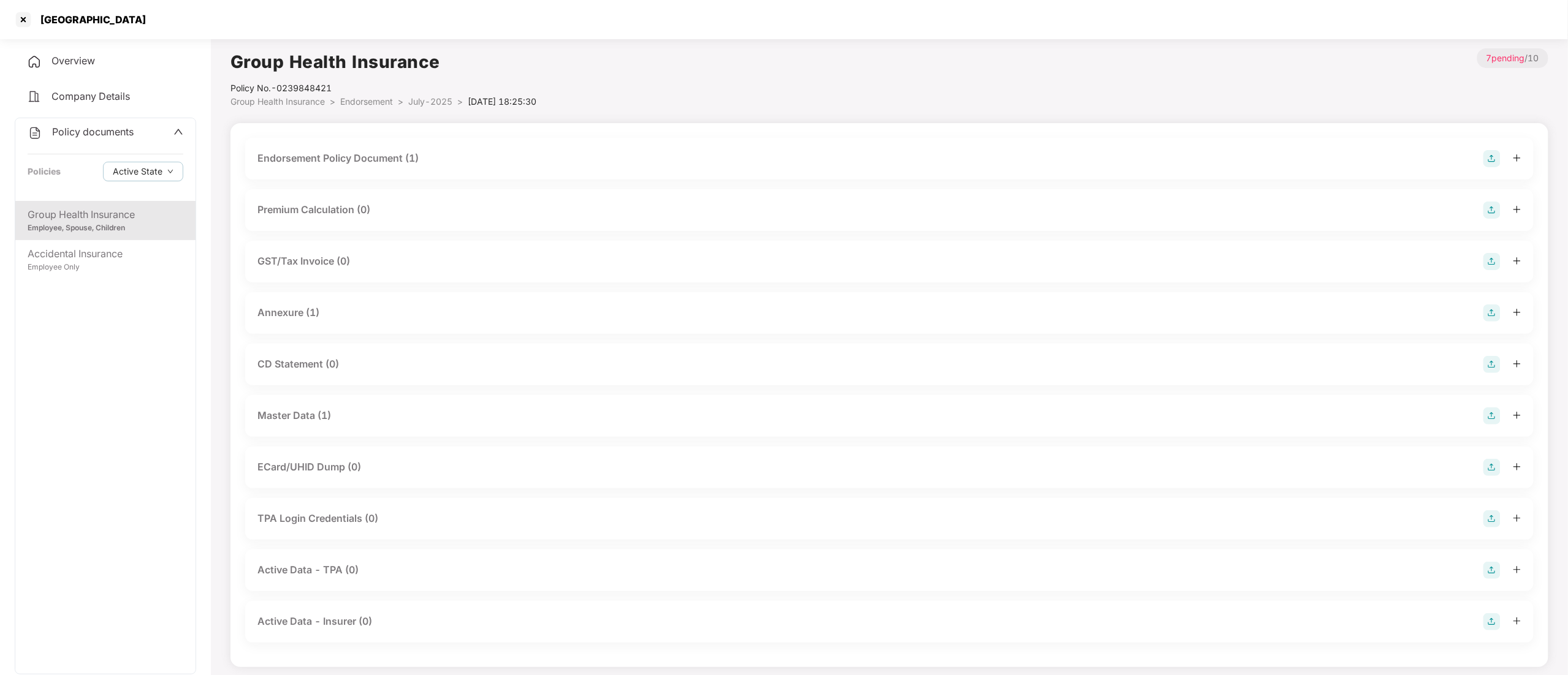
click at [412, 163] on div "Endorsement Policy Document (1)" at bounding box center [338, 158] width 161 height 15
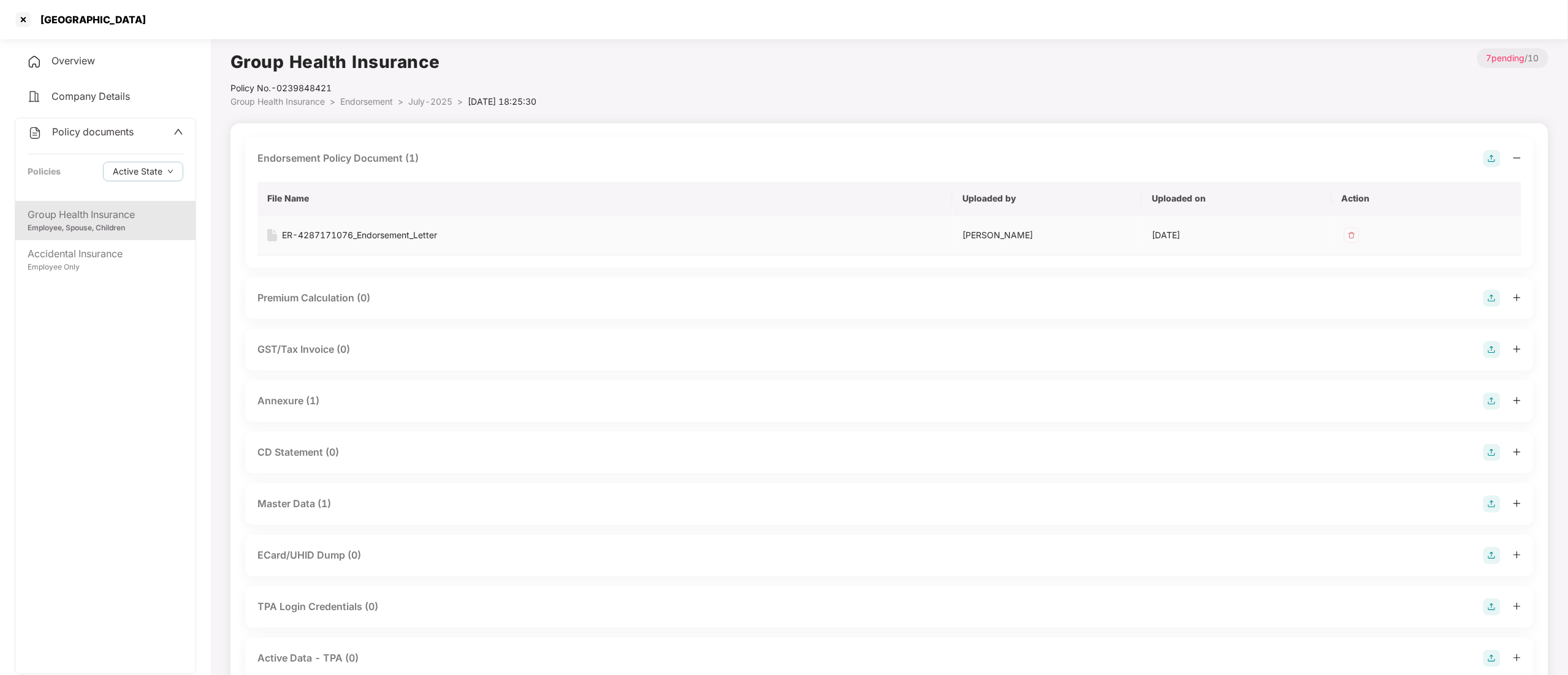
click at [396, 242] on td "ER-4287171076_Endorsement_Letter" at bounding box center [605, 235] width 695 height 40
click at [370, 229] on div "ER-4287171076_Endorsement_Letter" at bounding box center [359, 235] width 155 height 13
click at [377, 103] on span "Endorsement" at bounding box center [367, 102] width 53 height 11
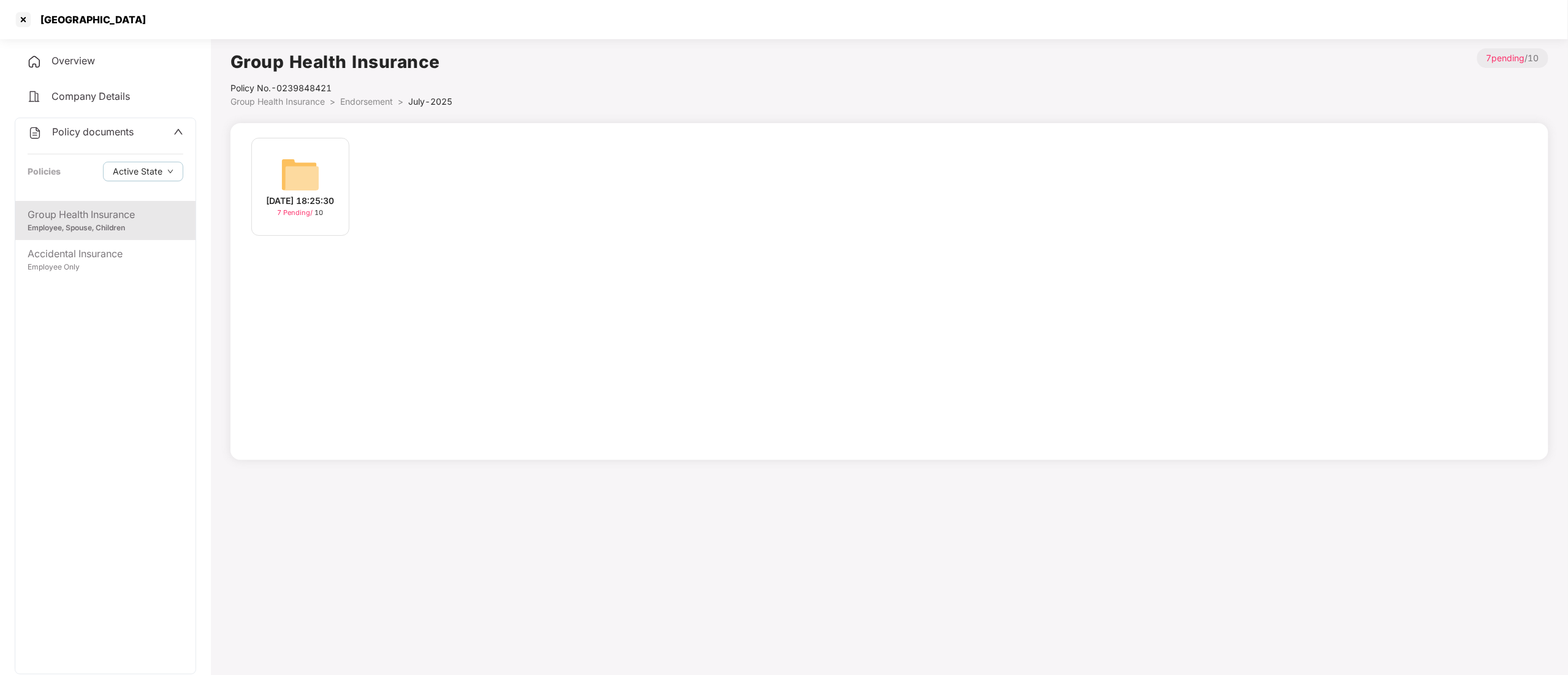
click at [374, 100] on span "Endorsement" at bounding box center [367, 102] width 53 height 11
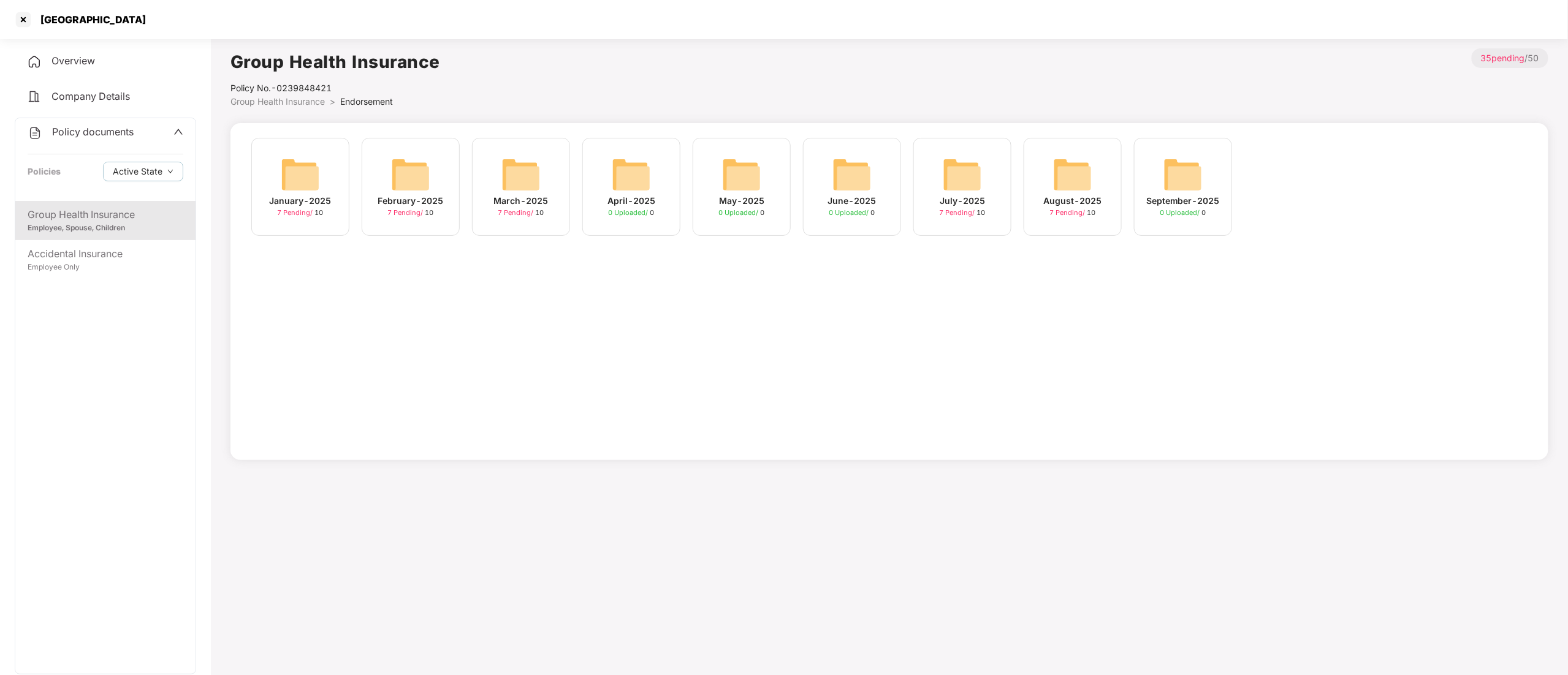
click at [304, 82] on div "Policy No.- 0239848421" at bounding box center [335, 88] width 210 height 13
copy div "0239848421"
click at [23, 17] on div at bounding box center [23, 20] width 20 height 20
